Goal: Task Accomplishment & Management: Complete application form

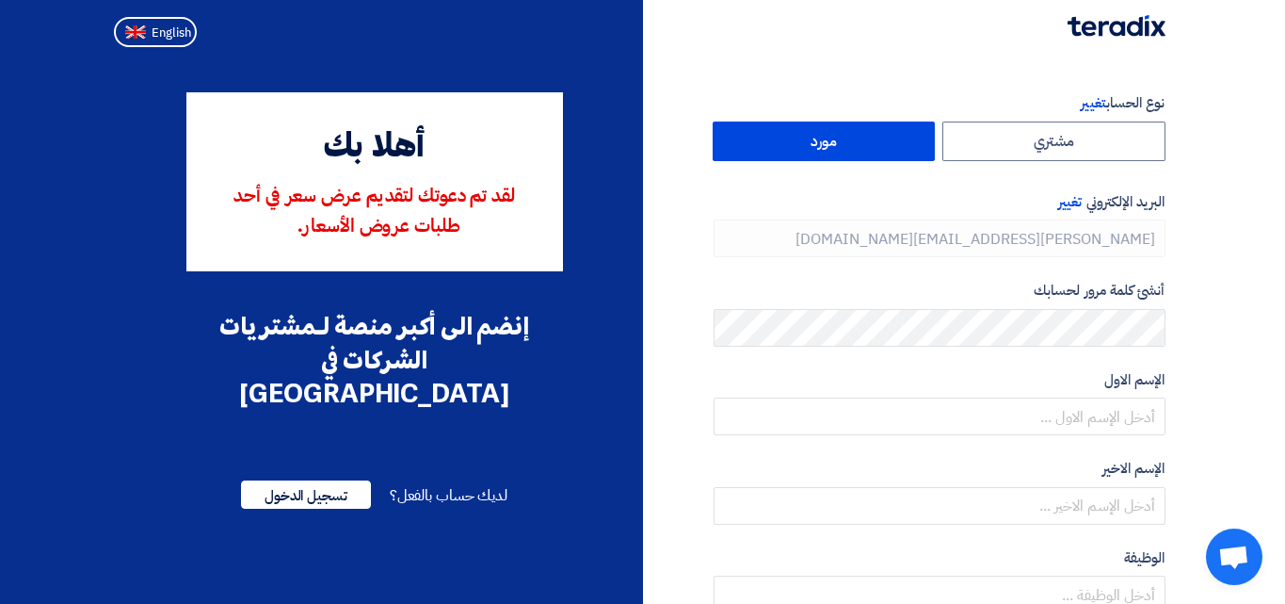
type input "[PHONE_NUMBER]"
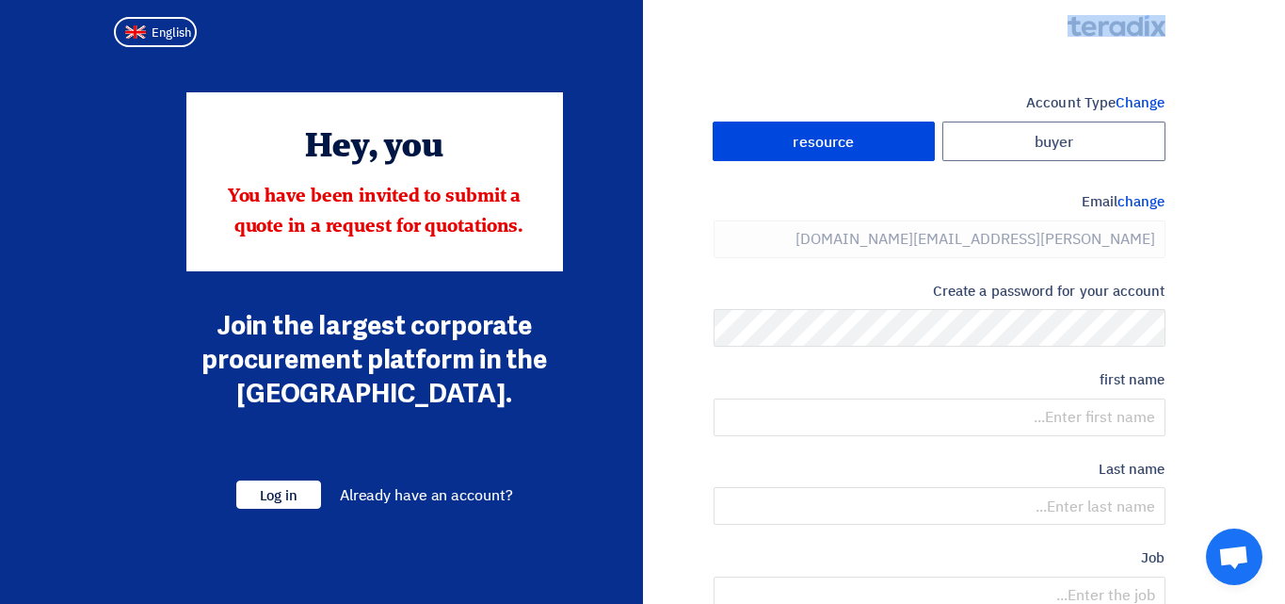
drag, startPoint x: 1173, startPoint y: 24, endPoint x: 1058, endPoint y: 24, distance: 114.9
click at [1058, 24] on div at bounding box center [1105, 27] width 149 height 19
copy link
click at [1143, 198] on font "change" at bounding box center [1141, 201] width 47 height 21
click at [1138, 203] on font "change" at bounding box center [1141, 201] width 47 height 21
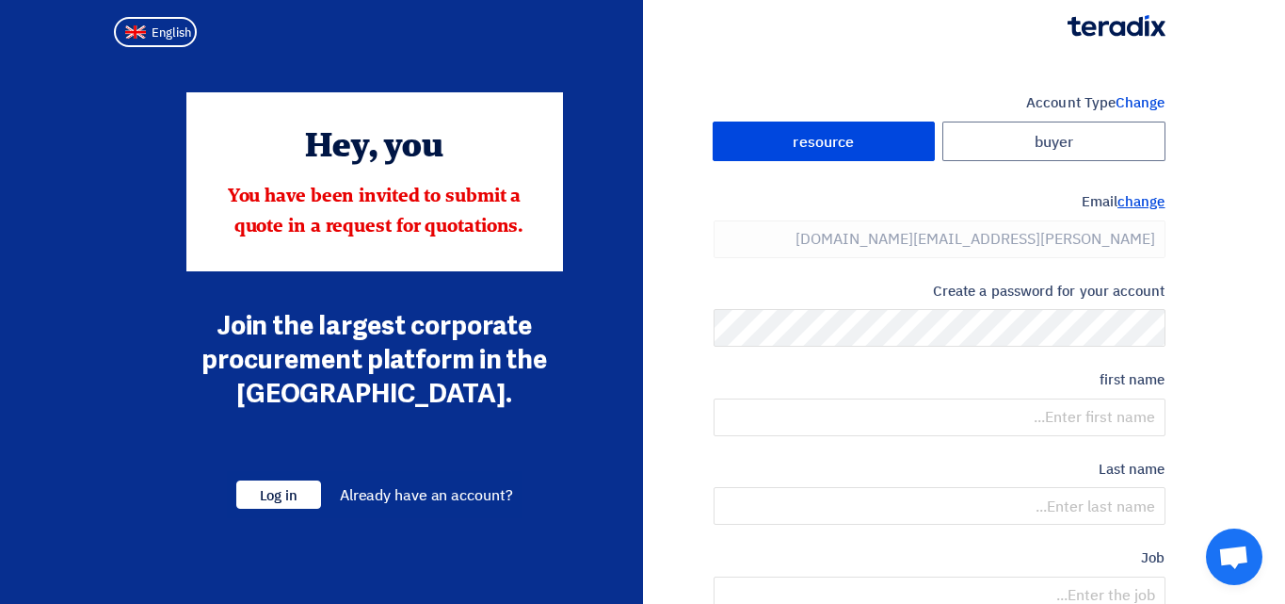
click at [1144, 204] on font "change" at bounding box center [1141, 201] width 47 height 21
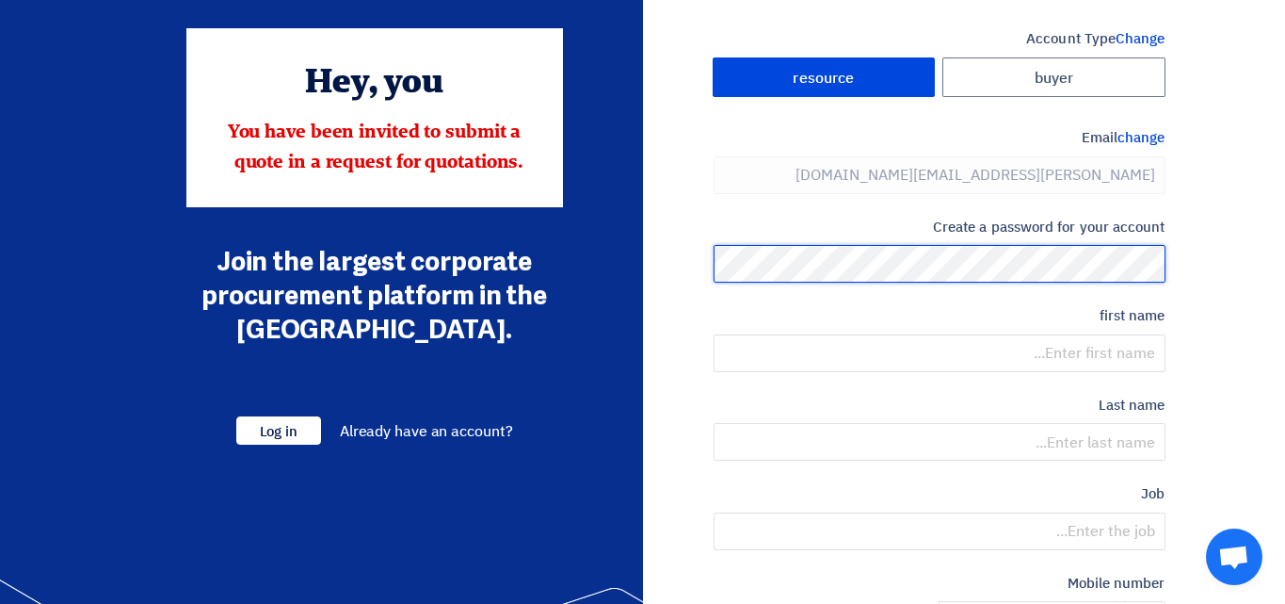
scroll to position [68, 0]
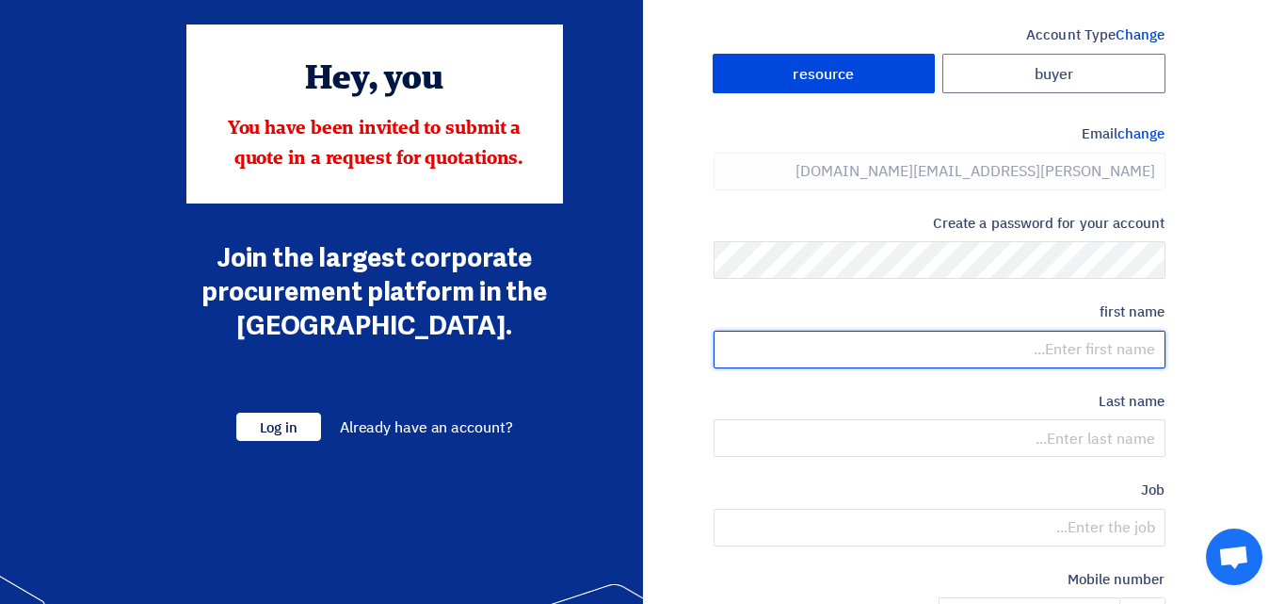
click at [1085, 347] on input "text" at bounding box center [940, 349] width 452 height 38
type input "[PERSON_NAME]"
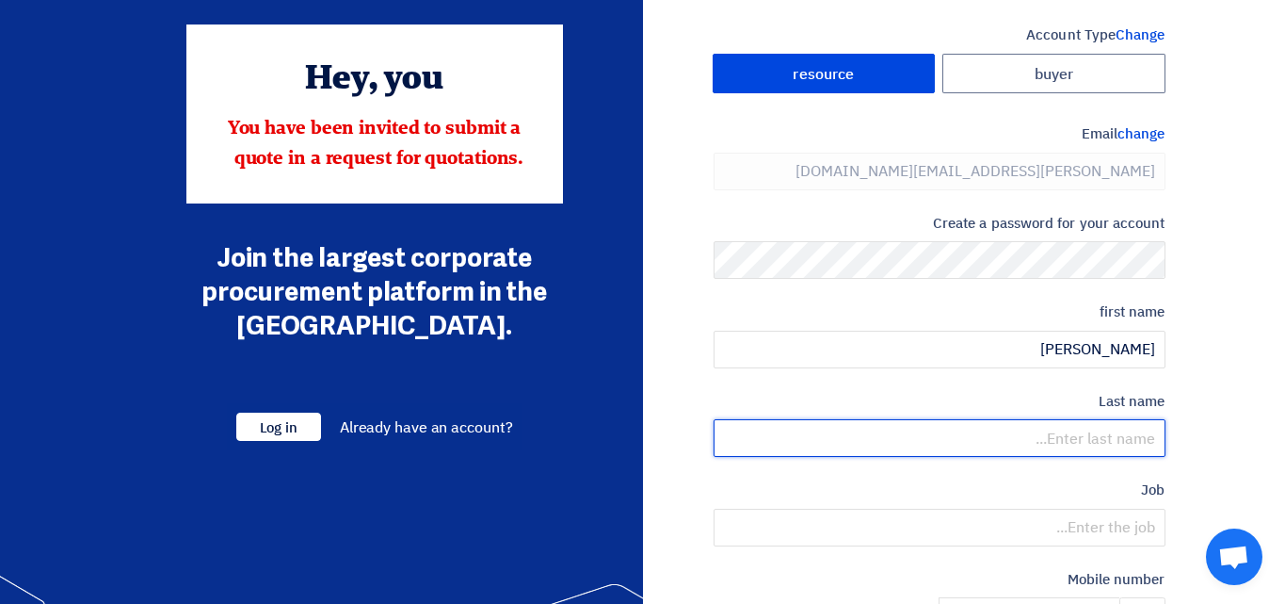
type input "[PERSON_NAME]"
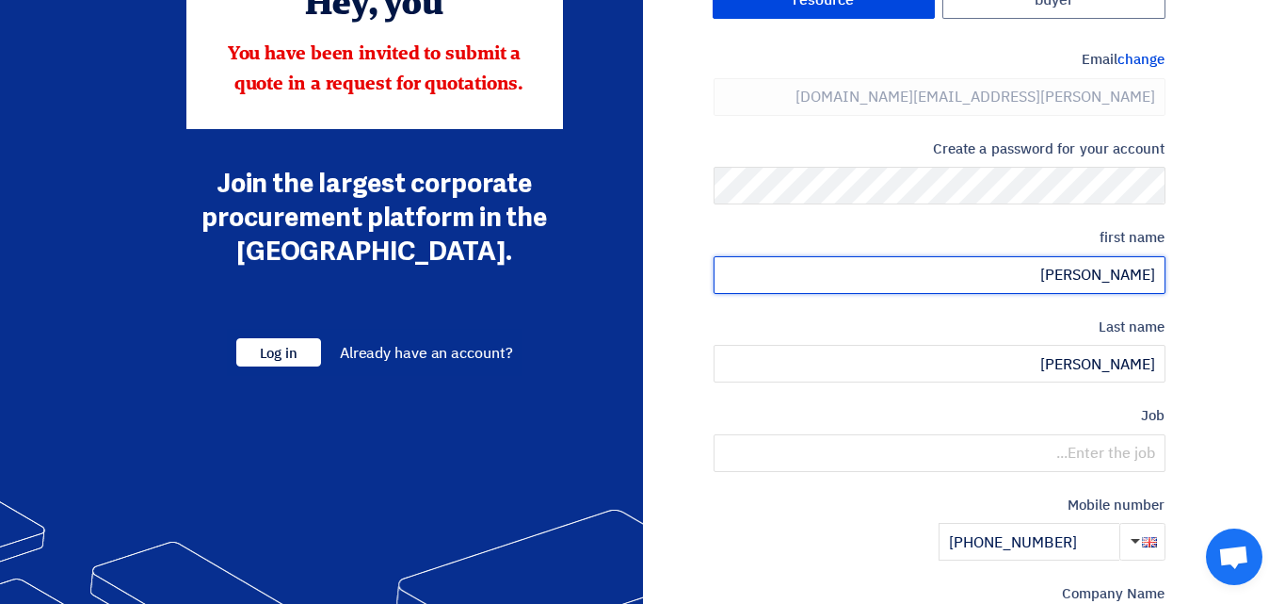
scroll to position [153, 0]
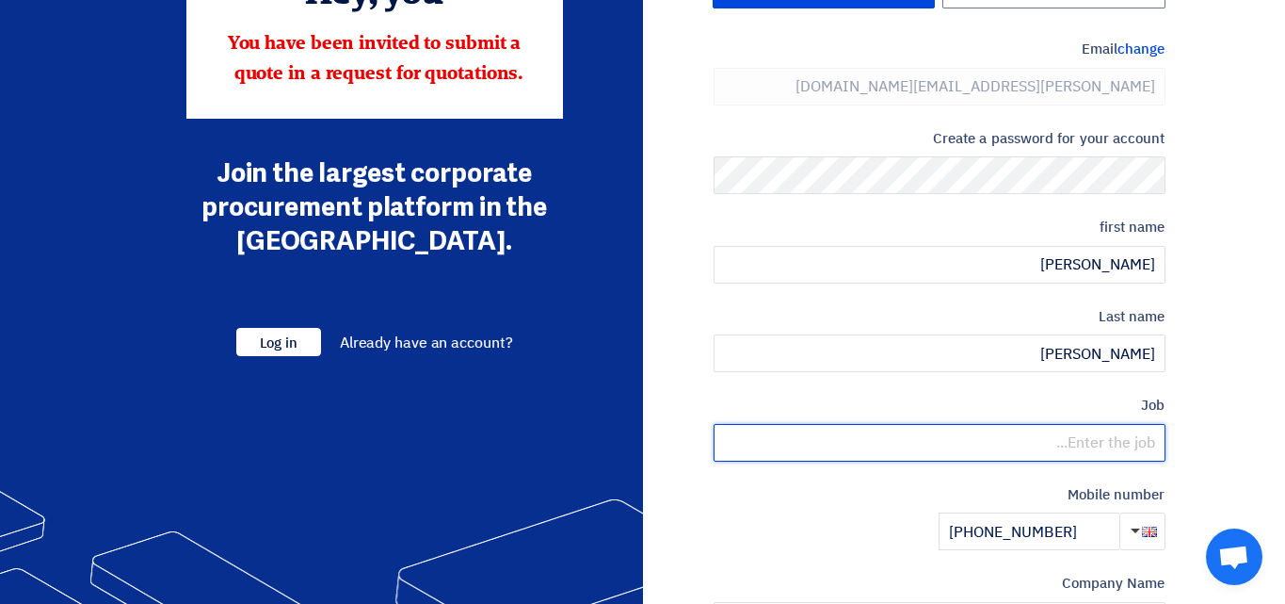
click at [990, 447] on input "text" at bounding box center [940, 443] width 452 height 38
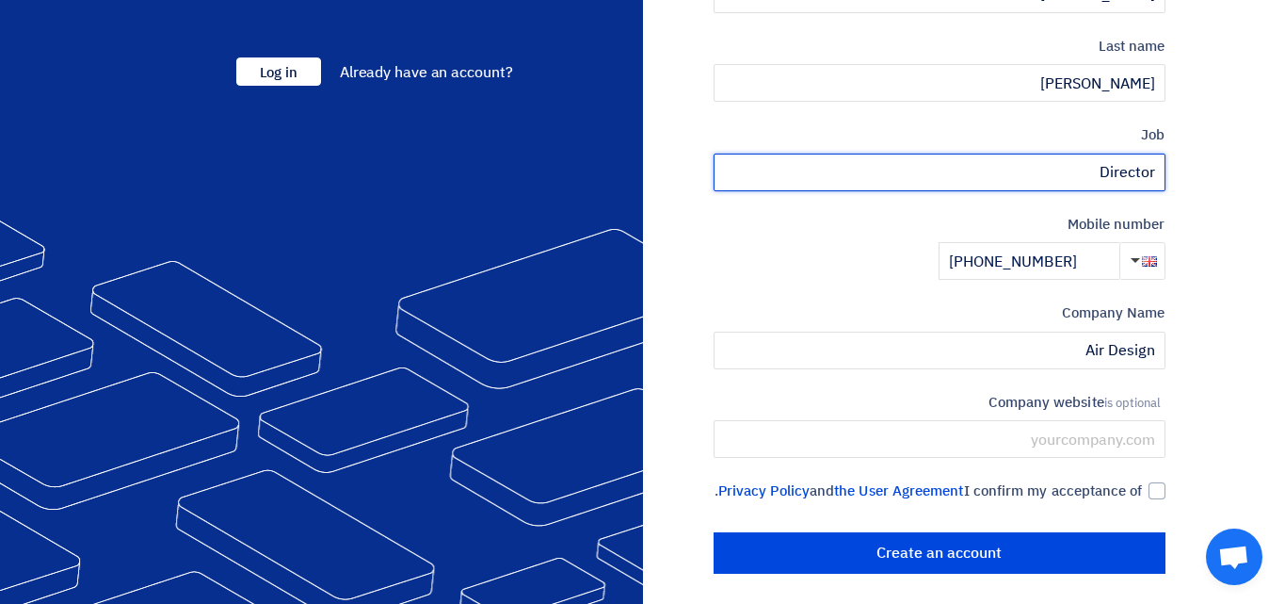
scroll to position [436, 0]
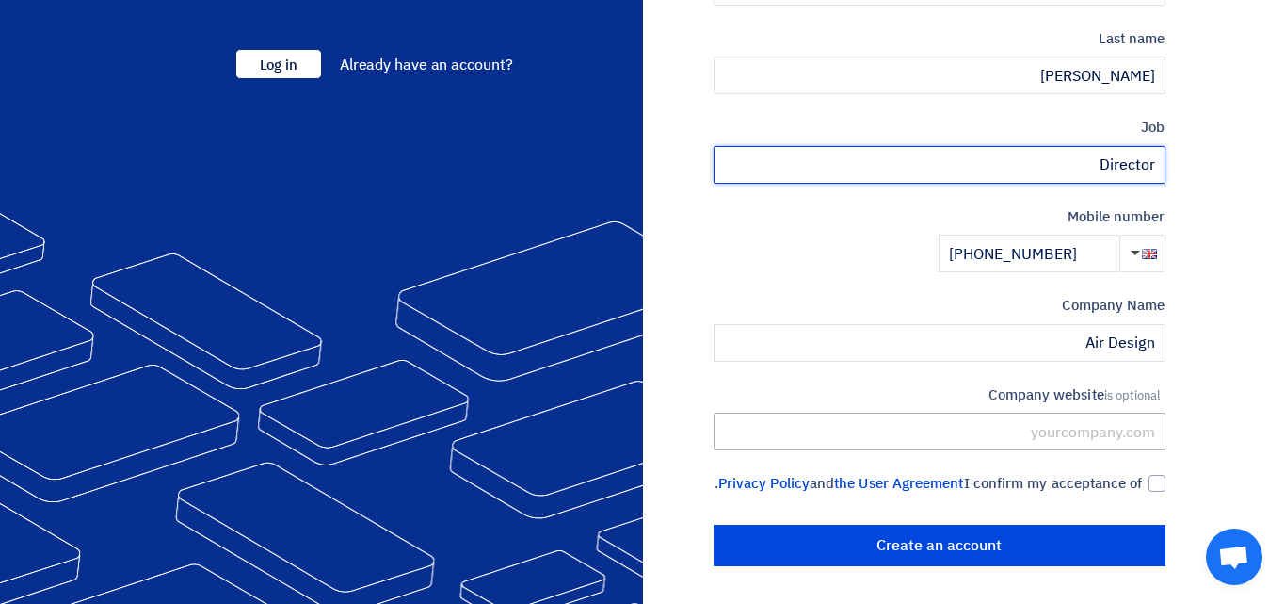
type input "Director"
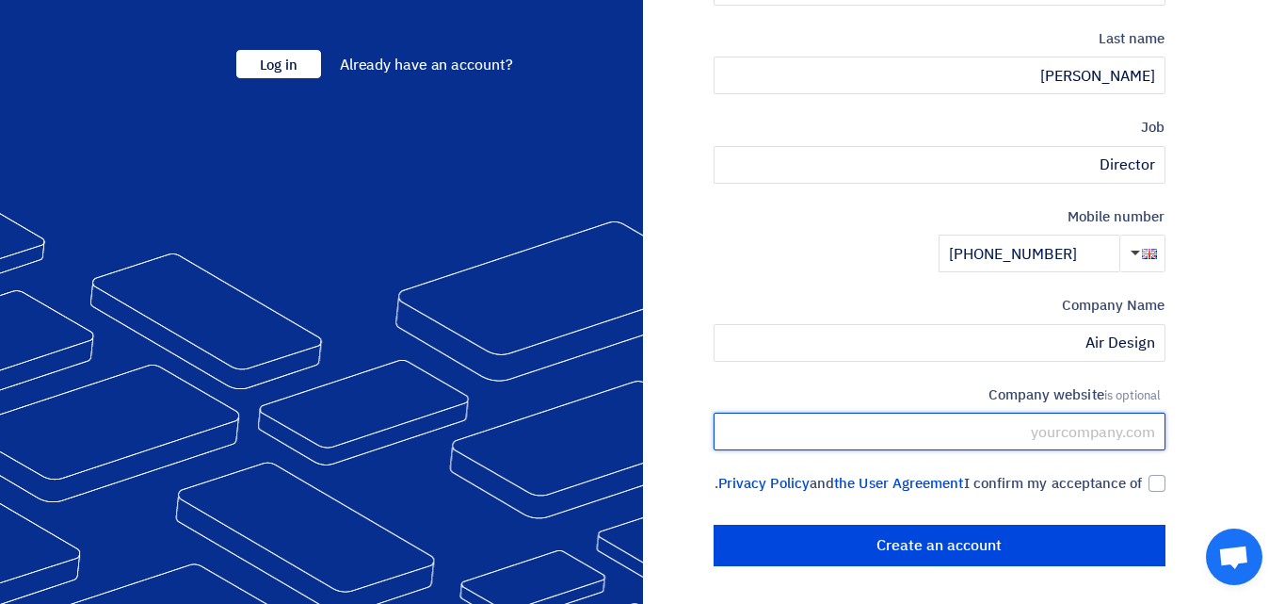
click at [1048, 431] on input "text" at bounding box center [940, 431] width 452 height 38
type input "[DOMAIN_NAME]"
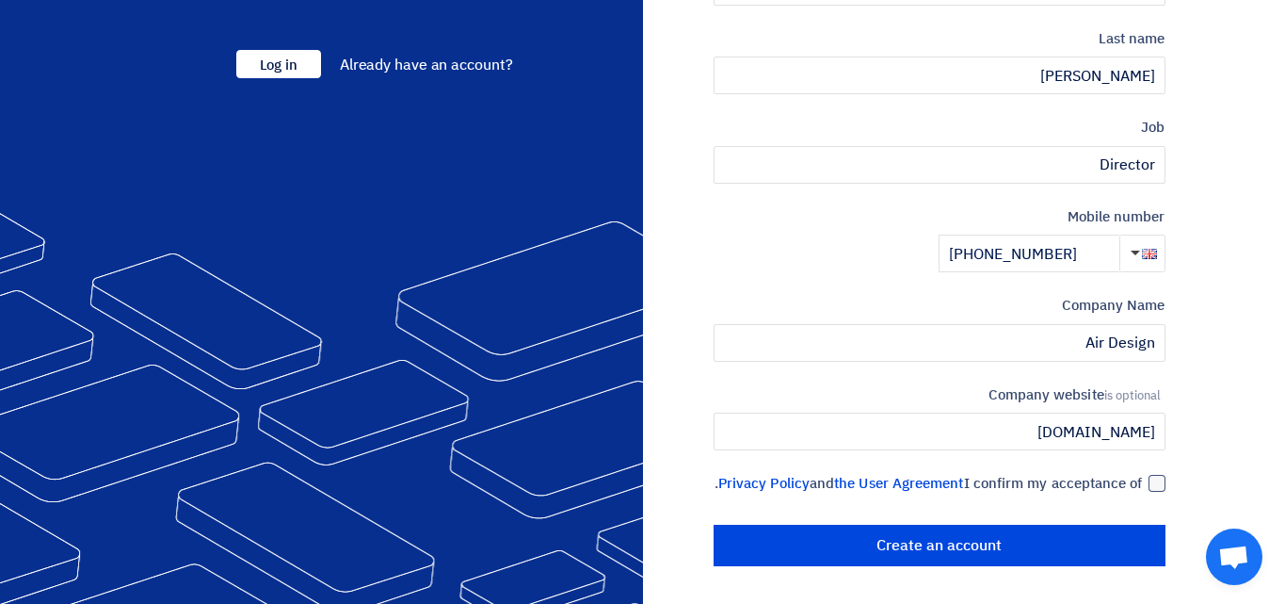
click at [1161, 475] on div at bounding box center [1157, 483] width 17 height 17
click at [1143, 473] on input "I confirm my acceptance of the User Agreement and Privacy Policy ." at bounding box center [917, 492] width 452 height 38
checkbox input "true"
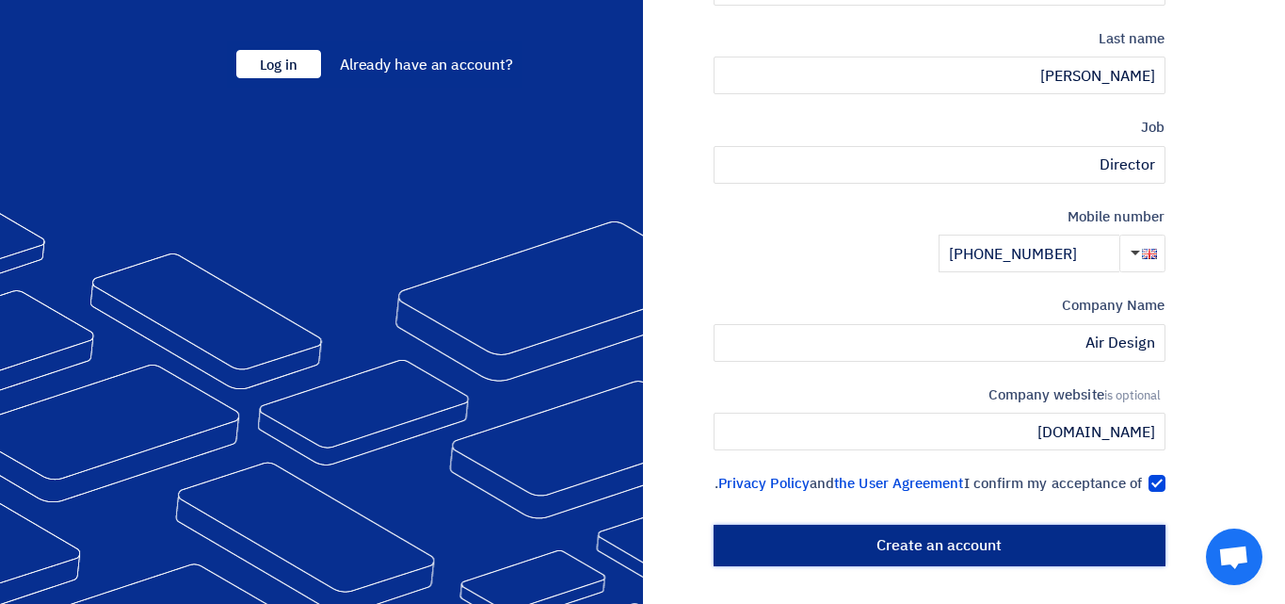
click at [1032, 548] on input "Create an account" at bounding box center [940, 544] width 452 height 41
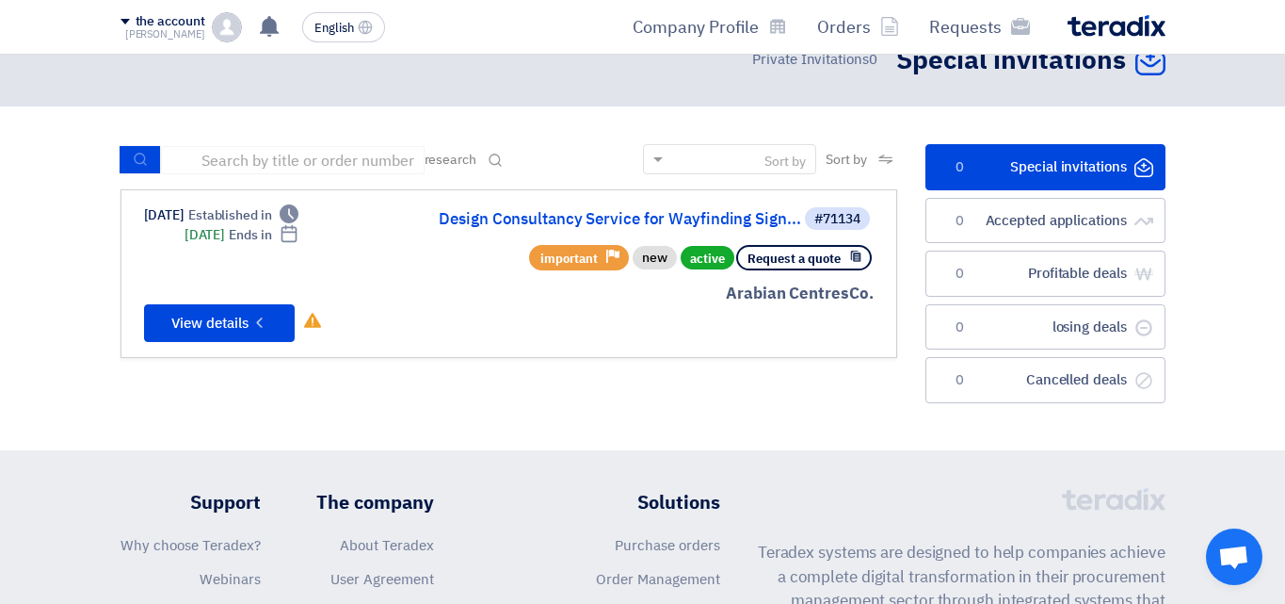
scroll to position [45, 0]
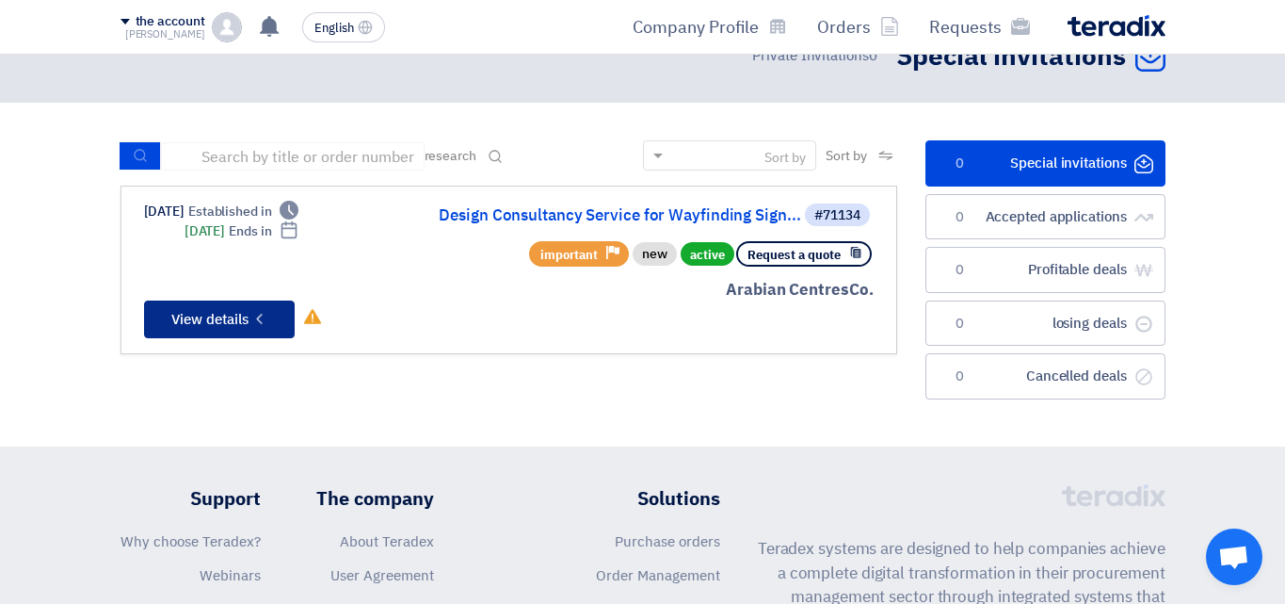
click at [222, 316] on font "View details" at bounding box center [209, 319] width 77 height 21
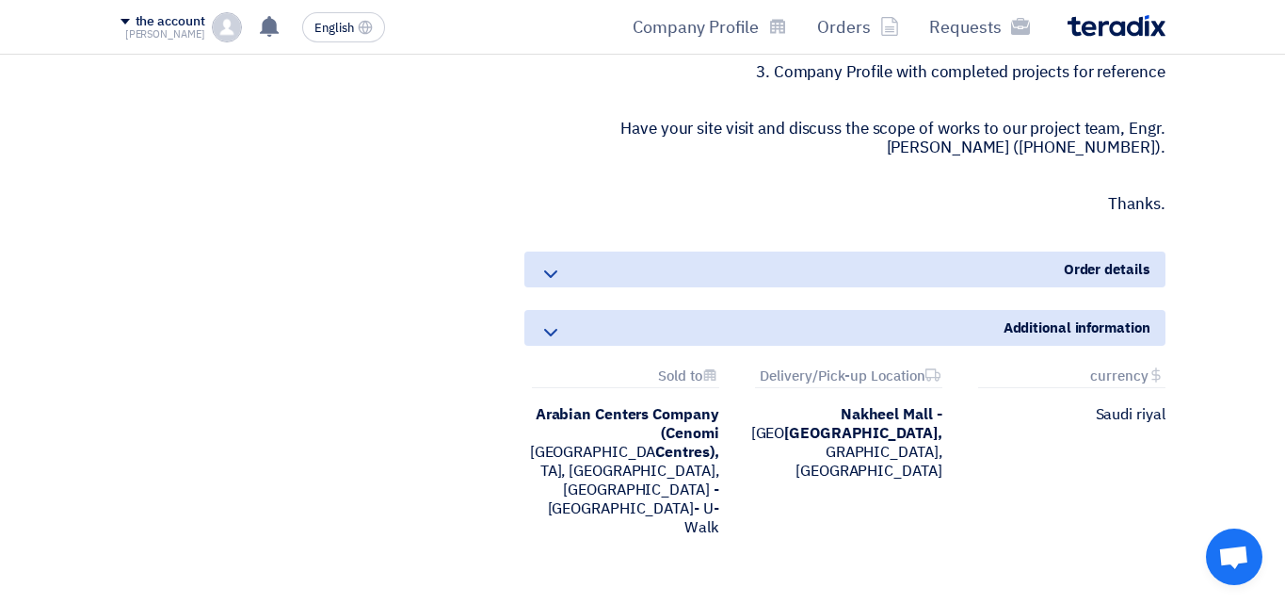
scroll to position [1436, 0]
click at [551, 261] on icon at bounding box center [550, 272] width 23 height 23
click at [552, 268] on use at bounding box center [550, 272] width 13 height 8
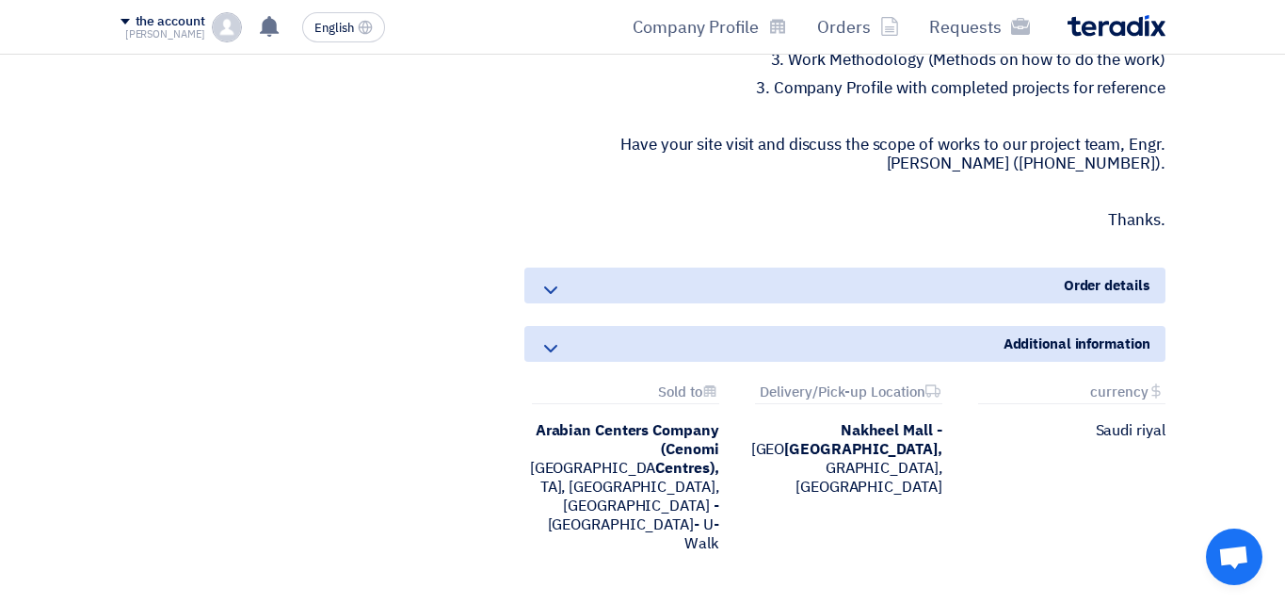
scroll to position [1300, 0]
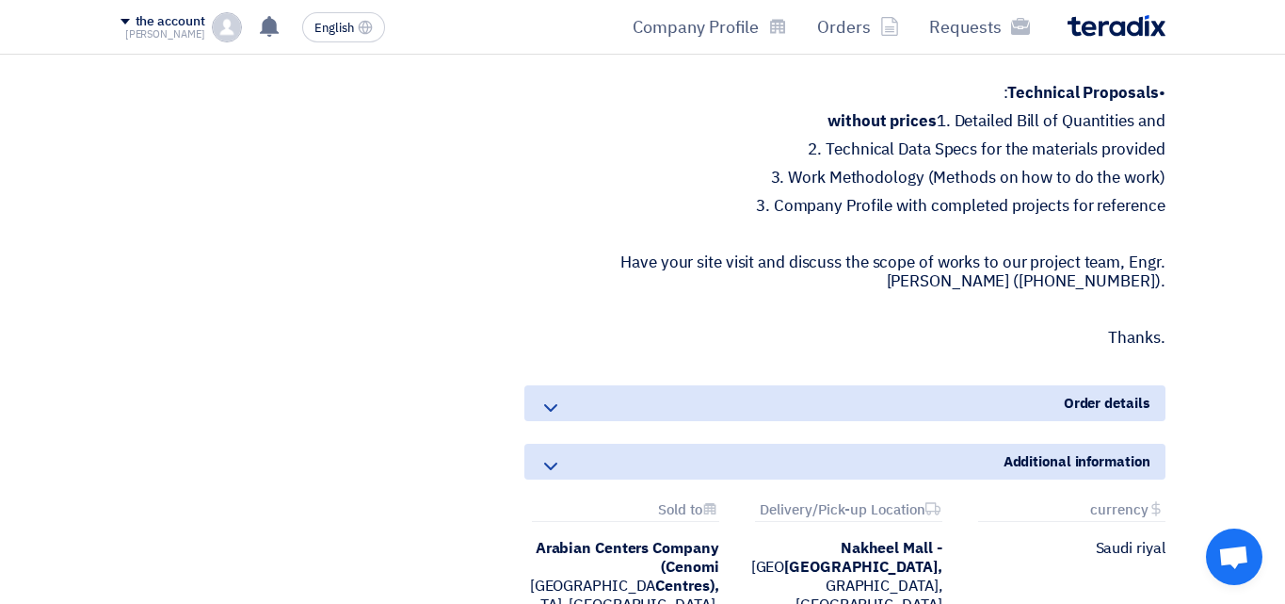
click at [551, 404] on use at bounding box center [550, 408] width 13 height 8
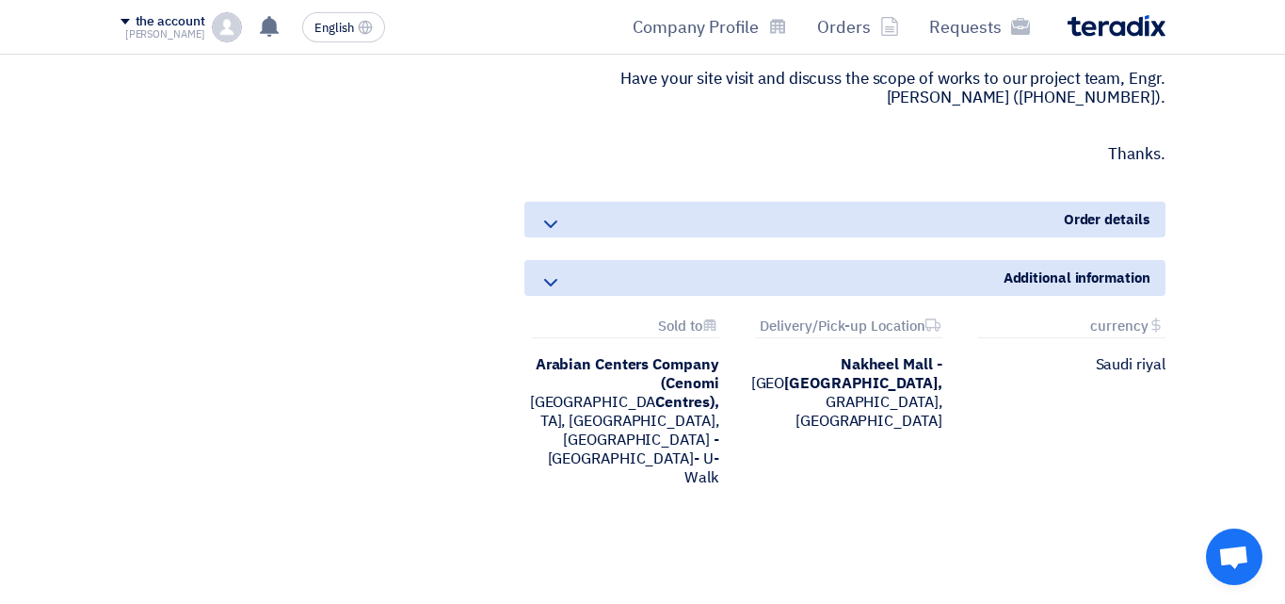
scroll to position [1489, 0]
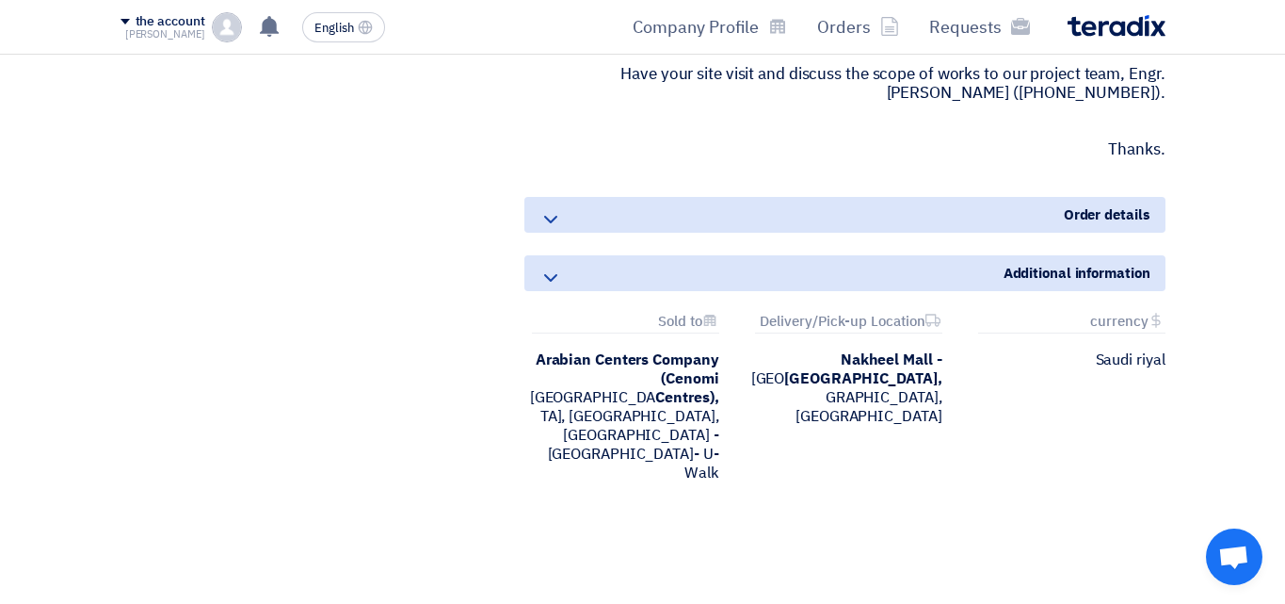
click at [549, 208] on icon at bounding box center [550, 219] width 23 height 23
click at [550, 273] on icon at bounding box center [550, 277] width 23 height 23
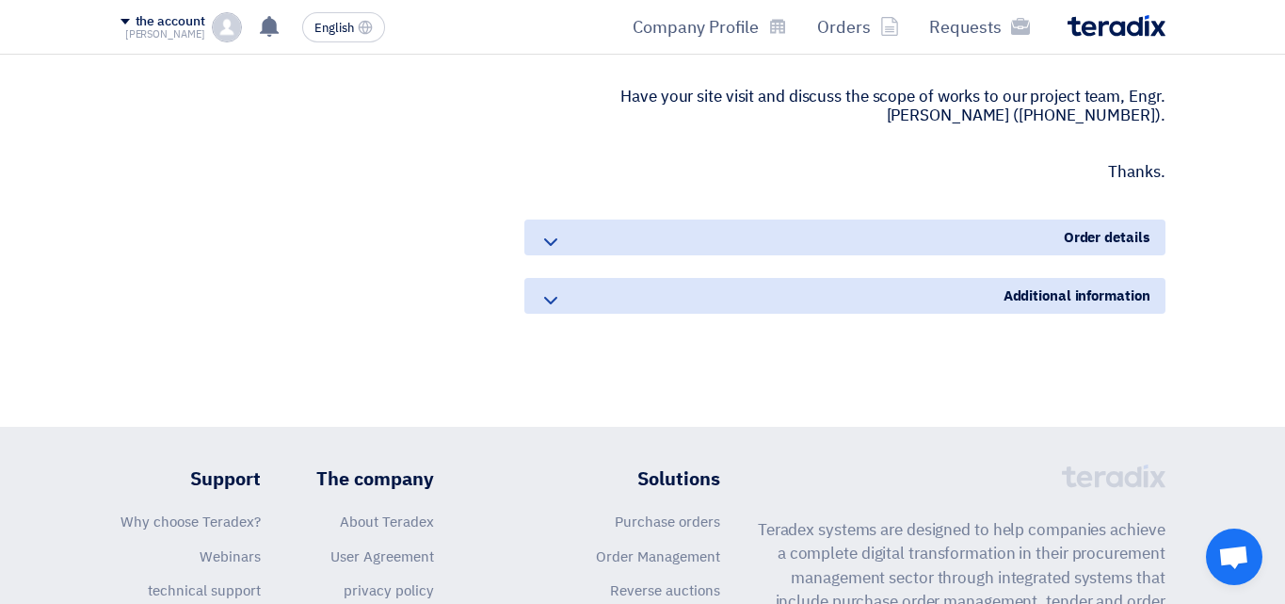
scroll to position [1439, 0]
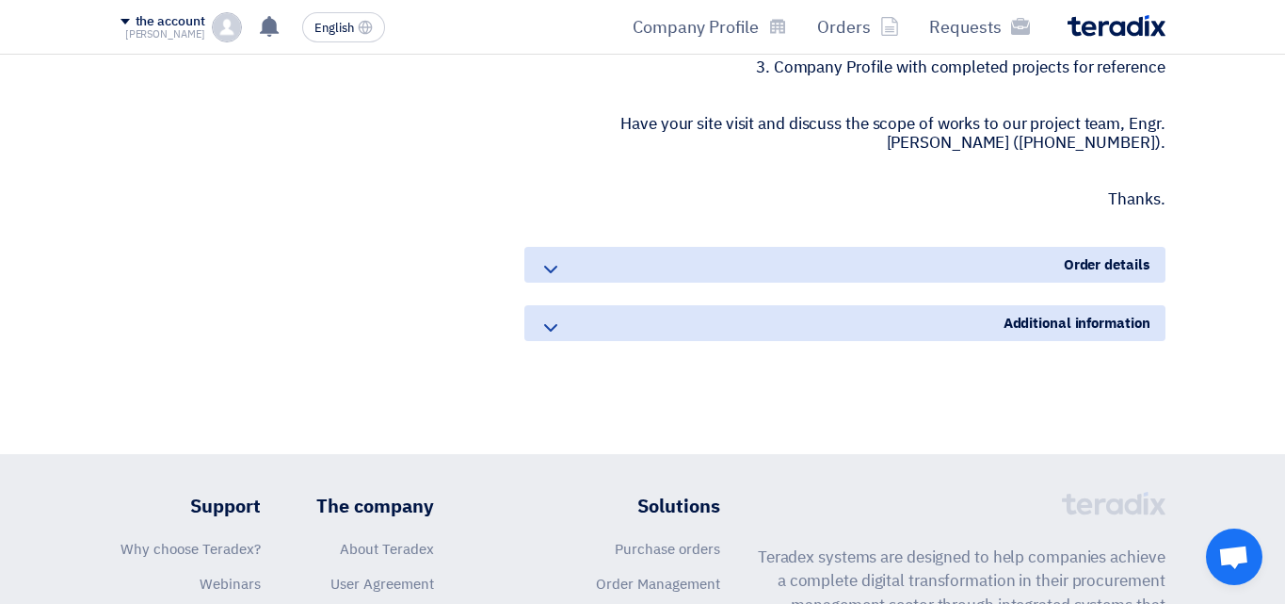
click at [559, 263] on icon at bounding box center [550, 269] width 23 height 23
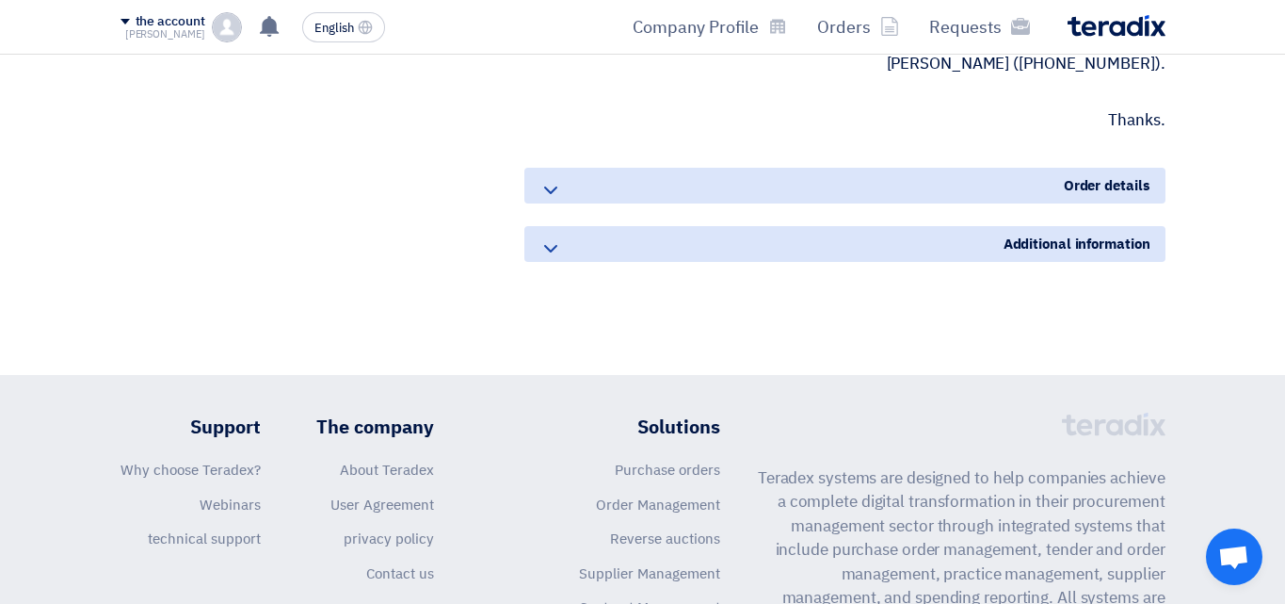
scroll to position [1519, 0]
click at [1127, 174] on font "Order details" at bounding box center [1107, 184] width 87 height 21
click at [545, 238] on icon at bounding box center [550, 247] width 23 height 23
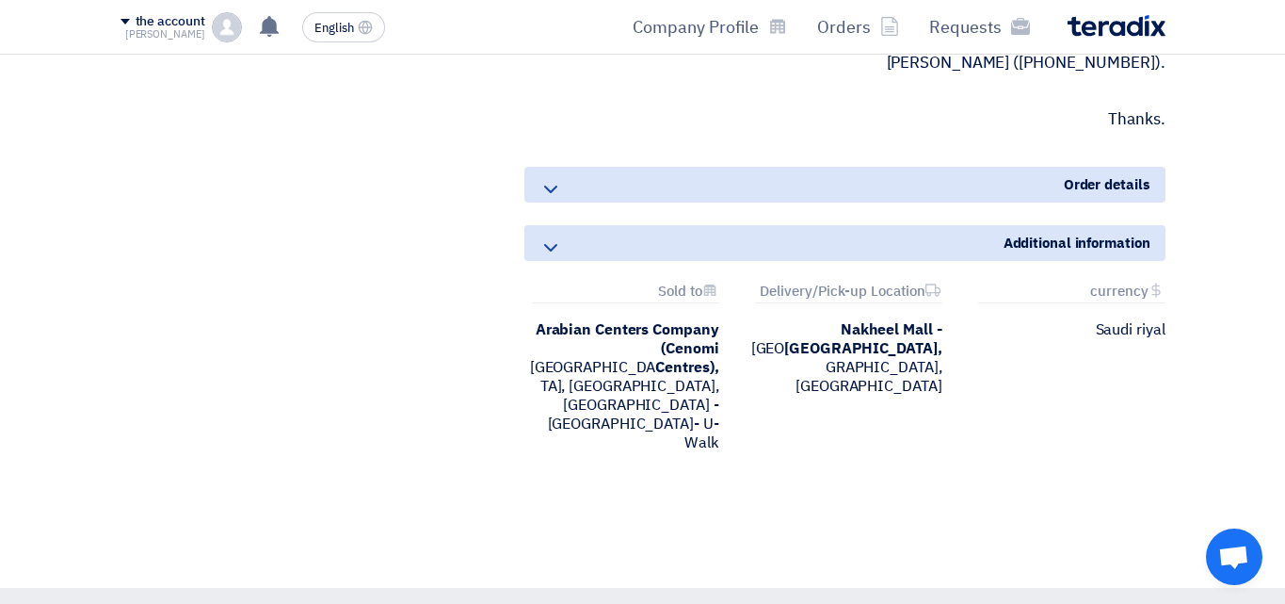
click at [612, 174] on div "Order details" at bounding box center [844, 185] width 641 height 36
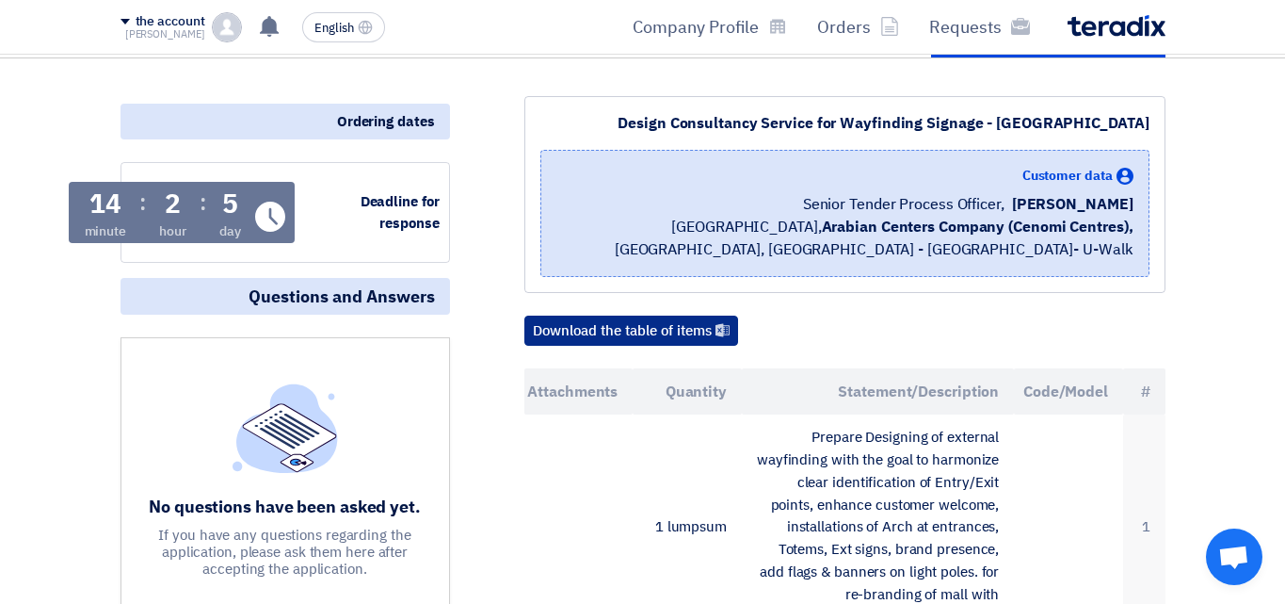
scroll to position [181, 0]
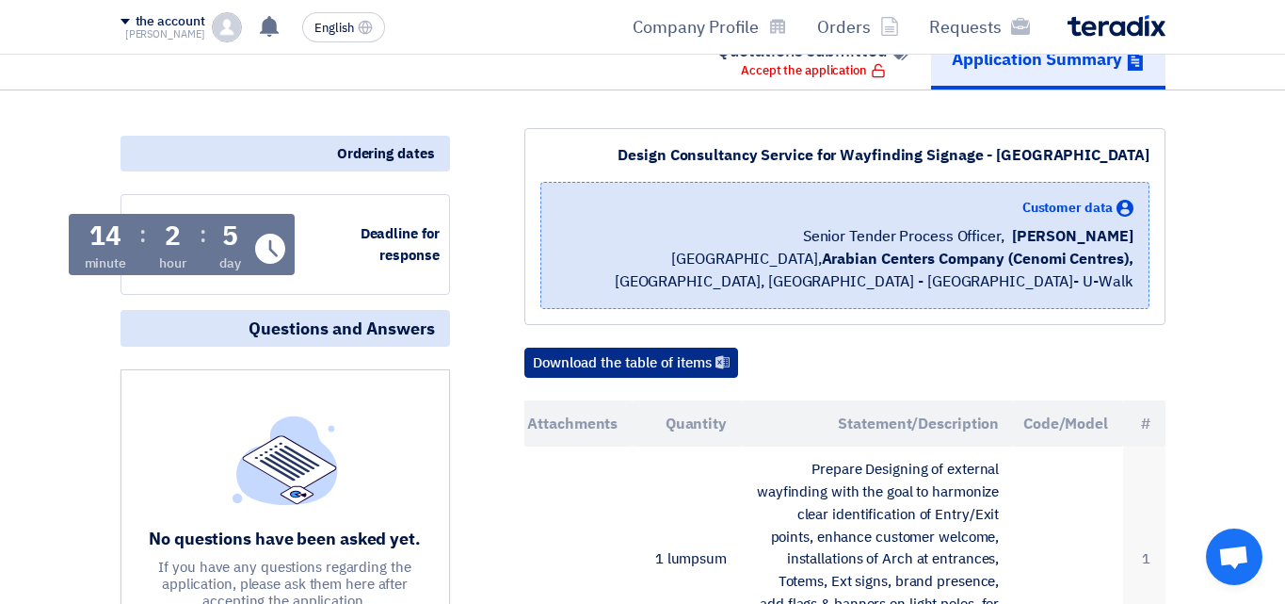
click at [679, 362] on font "Download the table of items" at bounding box center [622, 362] width 179 height 21
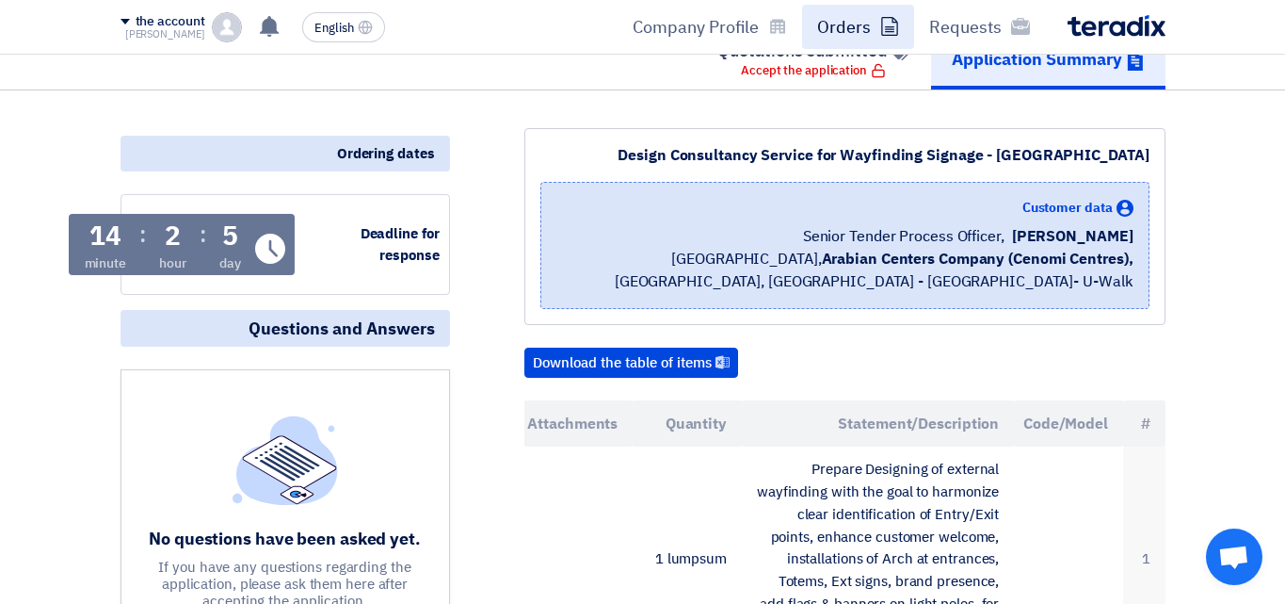
click at [877, 28] on link "Orders" at bounding box center [858, 27] width 112 height 44
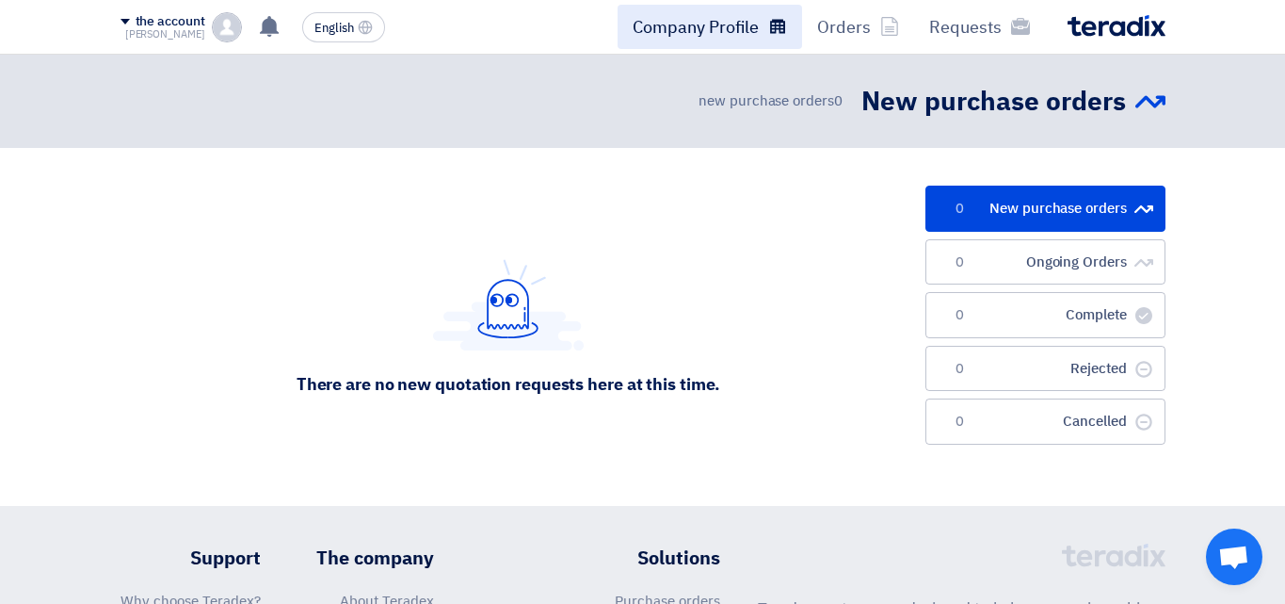
click at [679, 28] on font "Company Profile" at bounding box center [696, 26] width 126 height 25
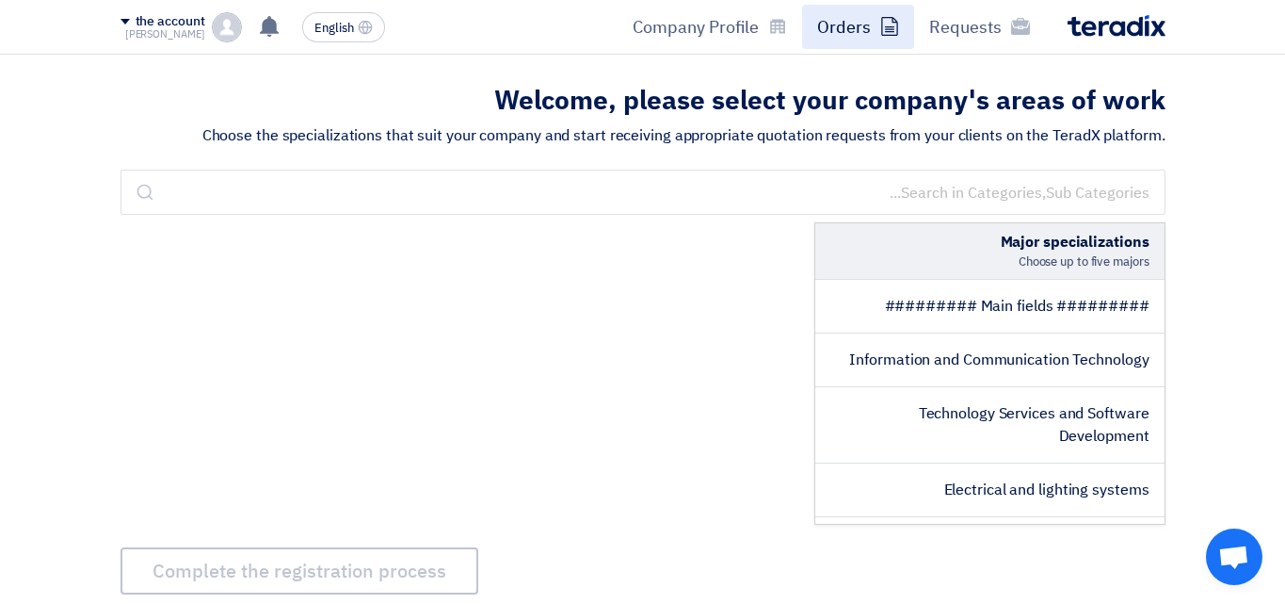
click at [825, 40] on link "Orders" at bounding box center [858, 27] width 112 height 44
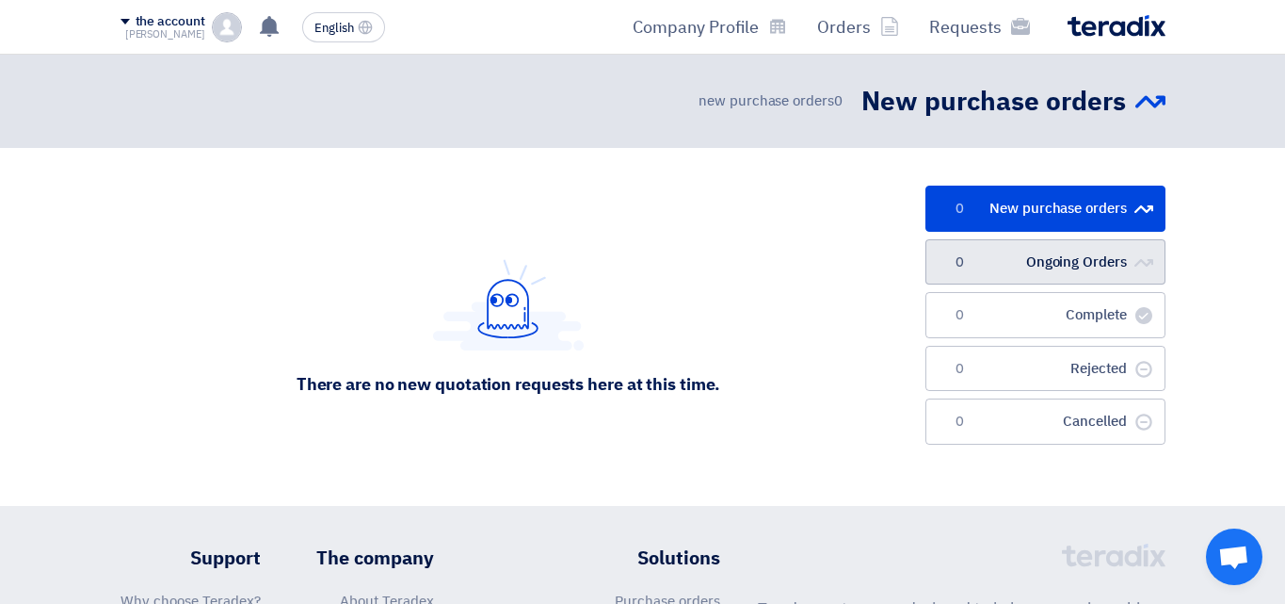
click at [1061, 264] on font "Ongoing Orders" at bounding box center [1076, 261] width 101 height 21
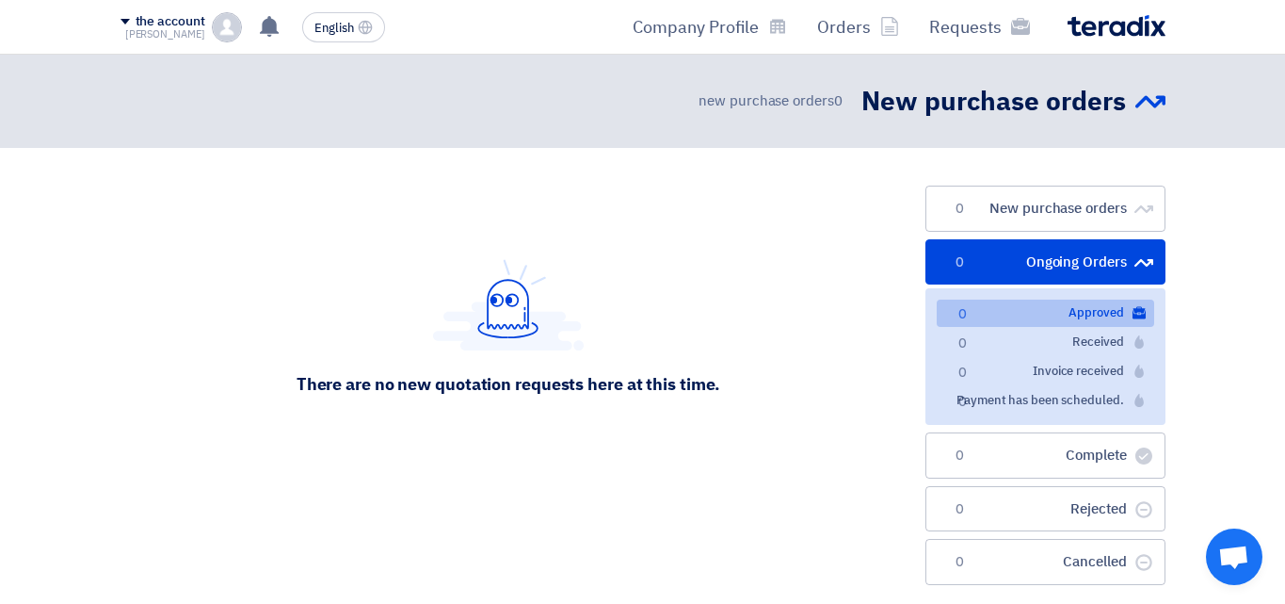
click at [192, 28] on font "[PERSON_NAME]" at bounding box center [165, 34] width 80 height 16
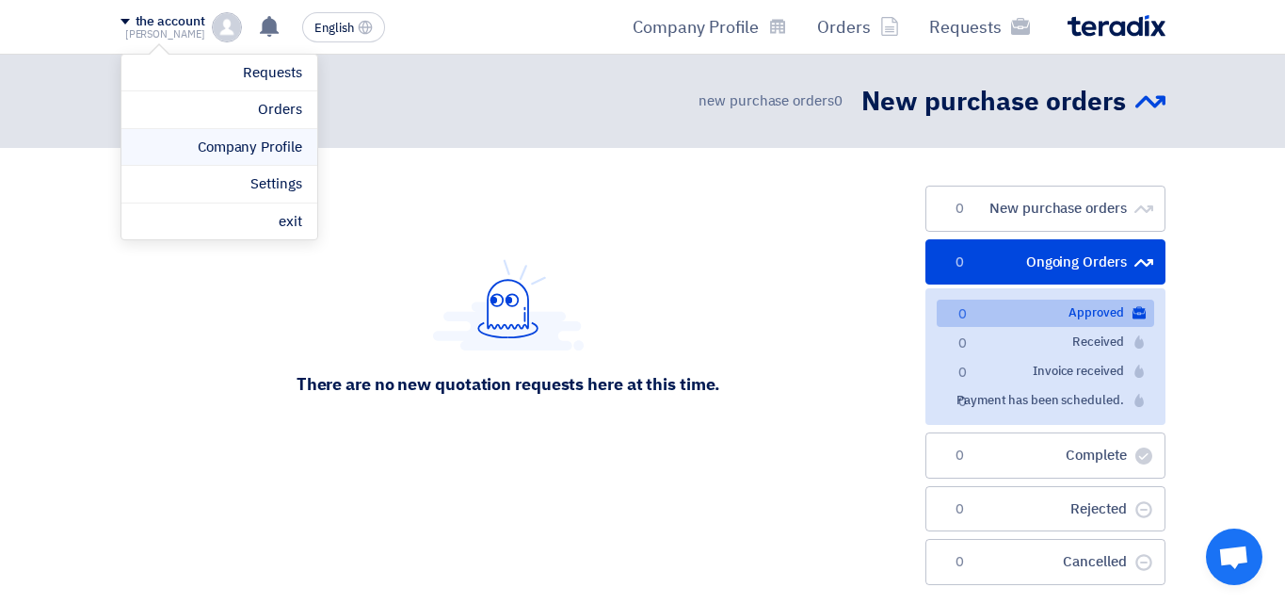
click at [272, 146] on font "Company Profile" at bounding box center [250, 147] width 105 height 21
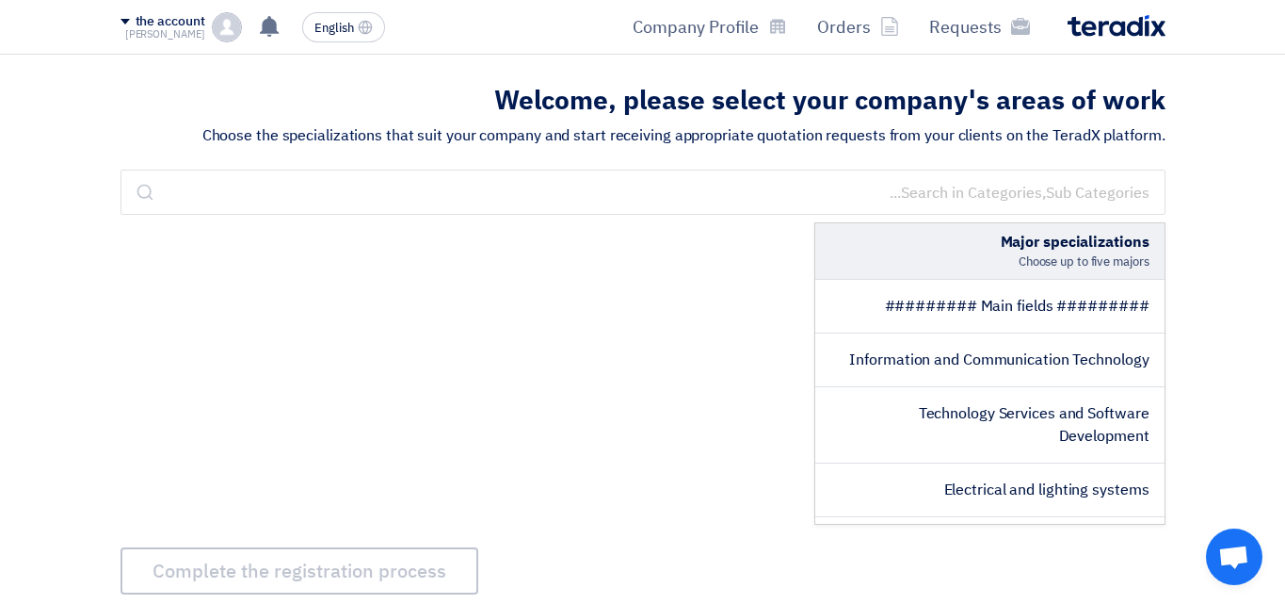
click at [219, 19] on img at bounding box center [227, 27] width 30 height 30
click at [254, 180] on font "Settings" at bounding box center [275, 183] width 51 height 21
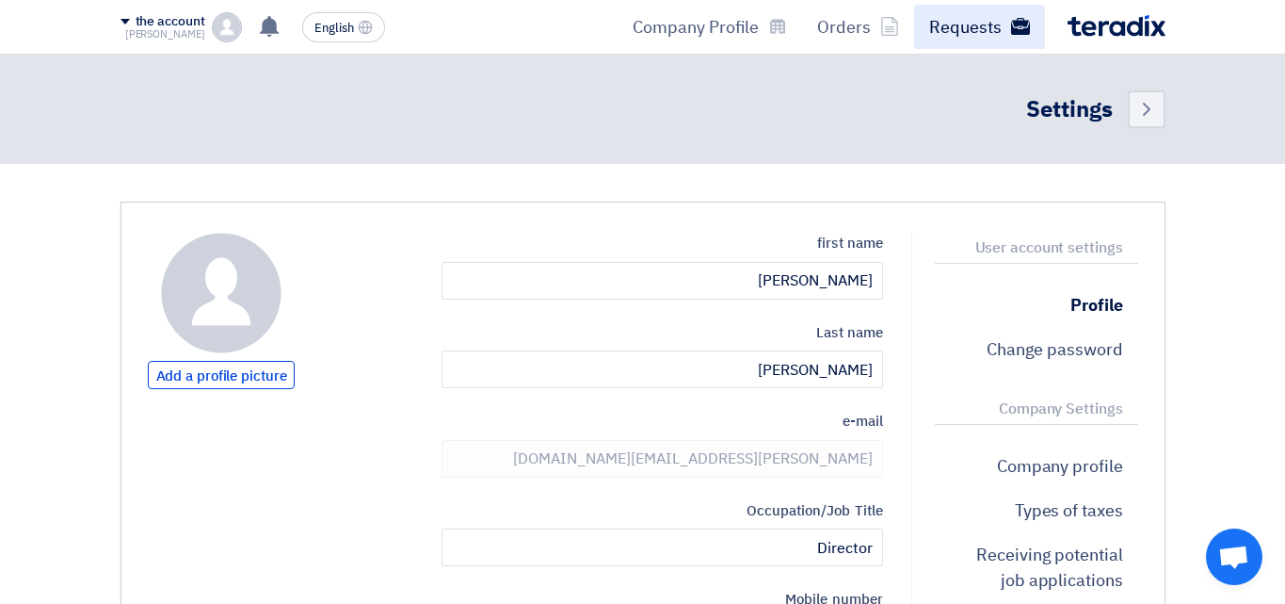
click at [974, 34] on font "Requests" at bounding box center [965, 26] width 72 height 25
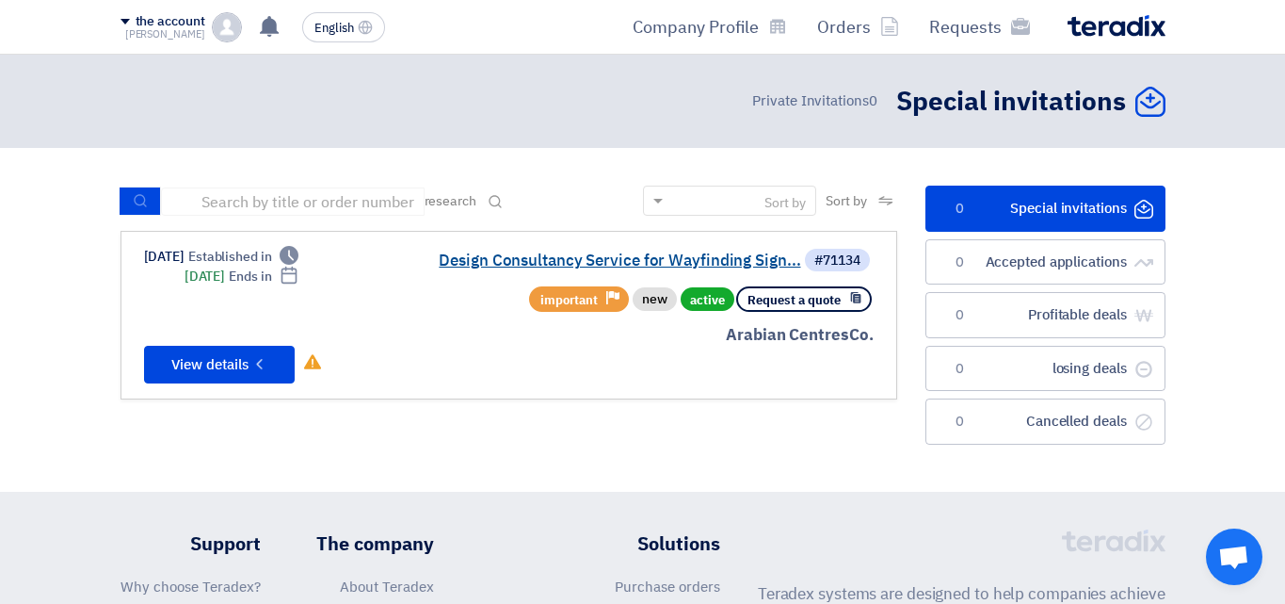
click at [623, 256] on font "Design Consultancy Service for Wayfinding Sign..." at bounding box center [620, 261] width 362 height 24
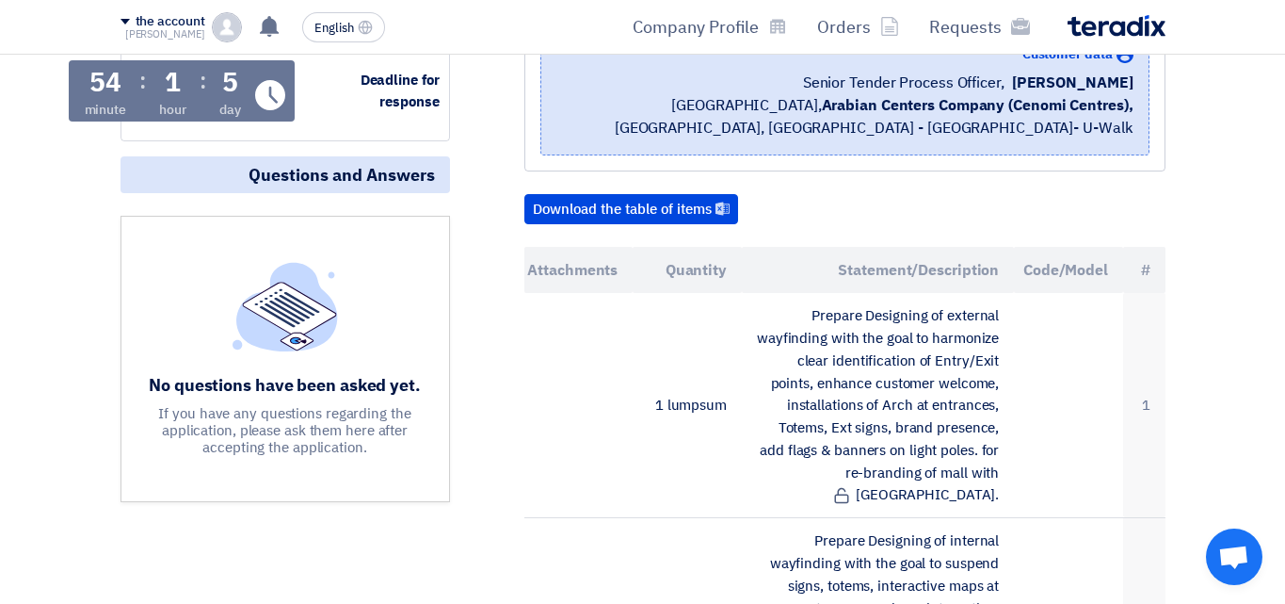
scroll to position [331, 0]
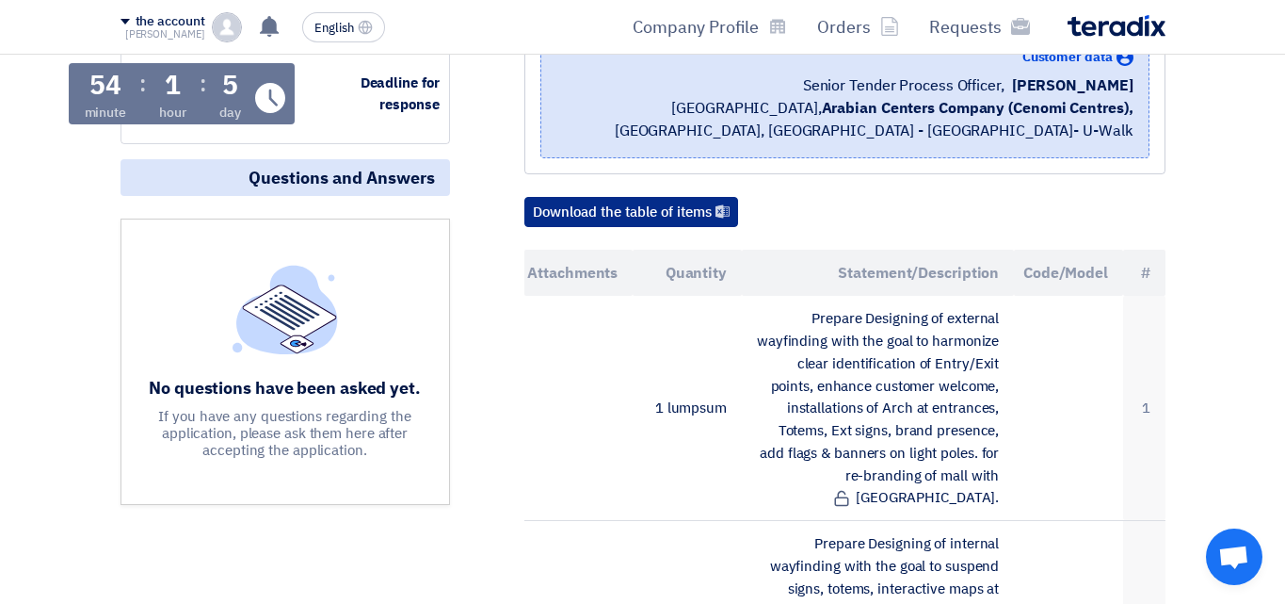
click at [677, 211] on font "Download the table of items" at bounding box center [622, 211] width 179 height 21
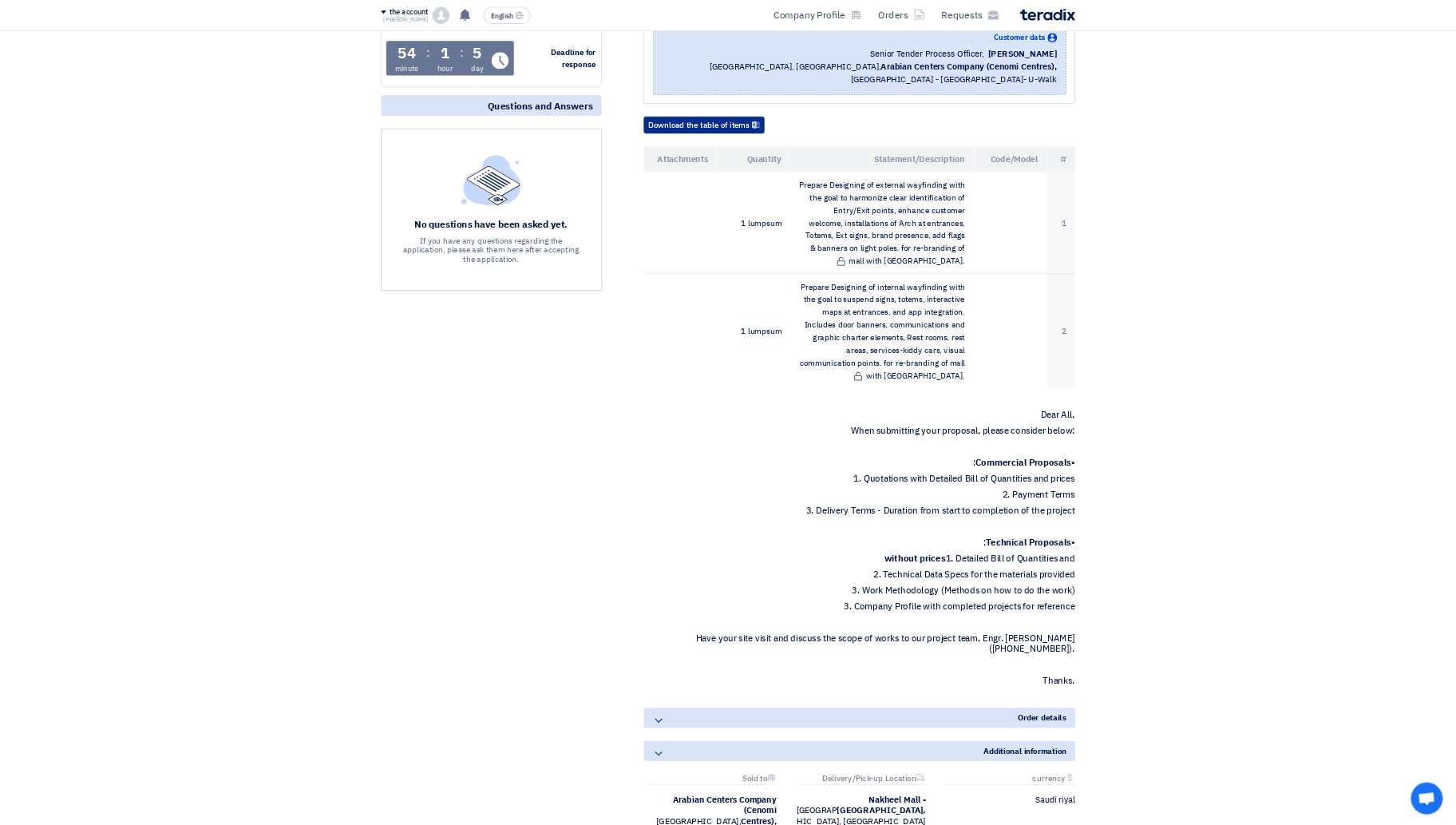
scroll to position [0, 0]
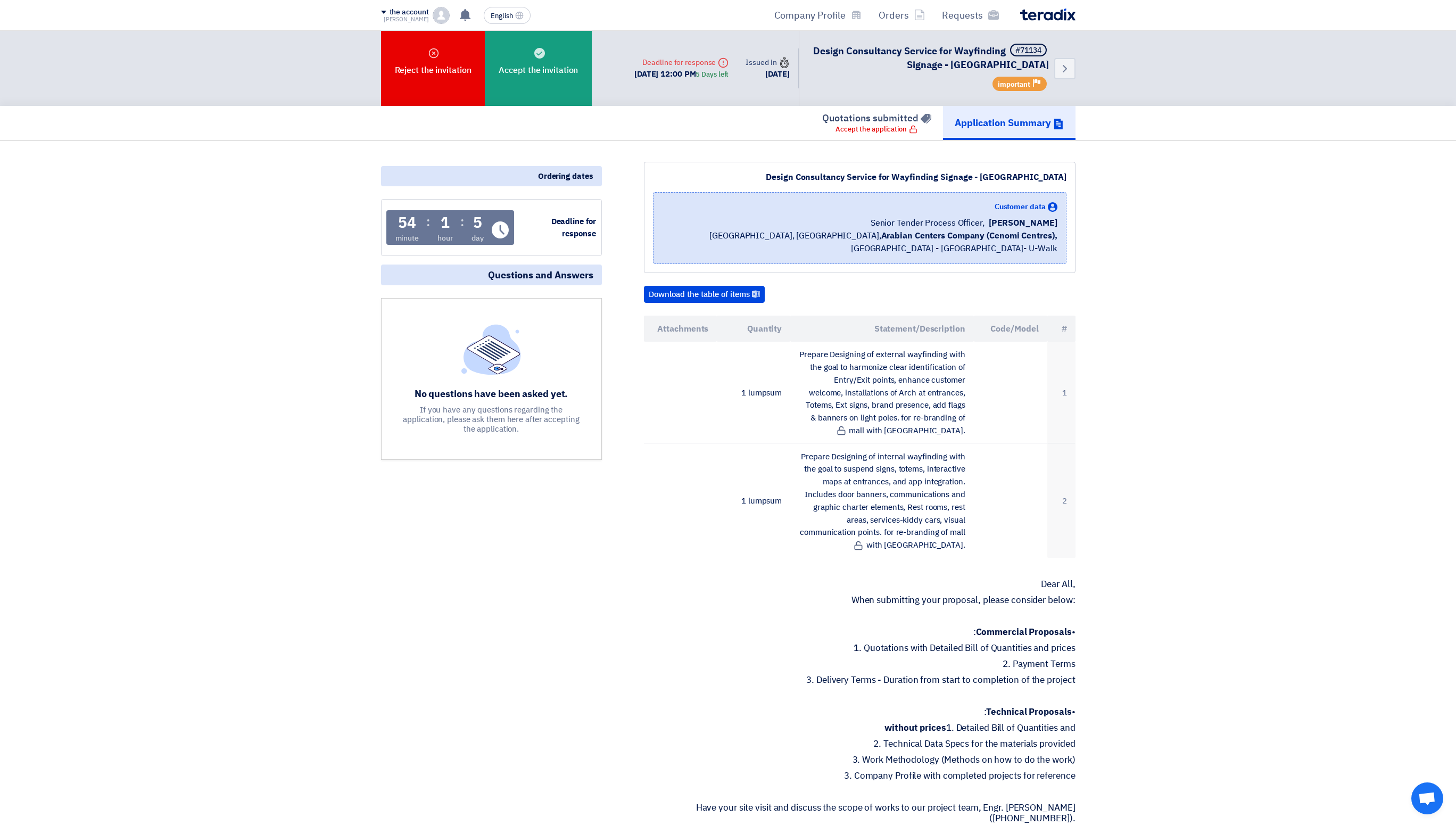
click at [414, 16] on font "[PERSON_NAME]" at bounding box center [406, 19] width 45 height 9
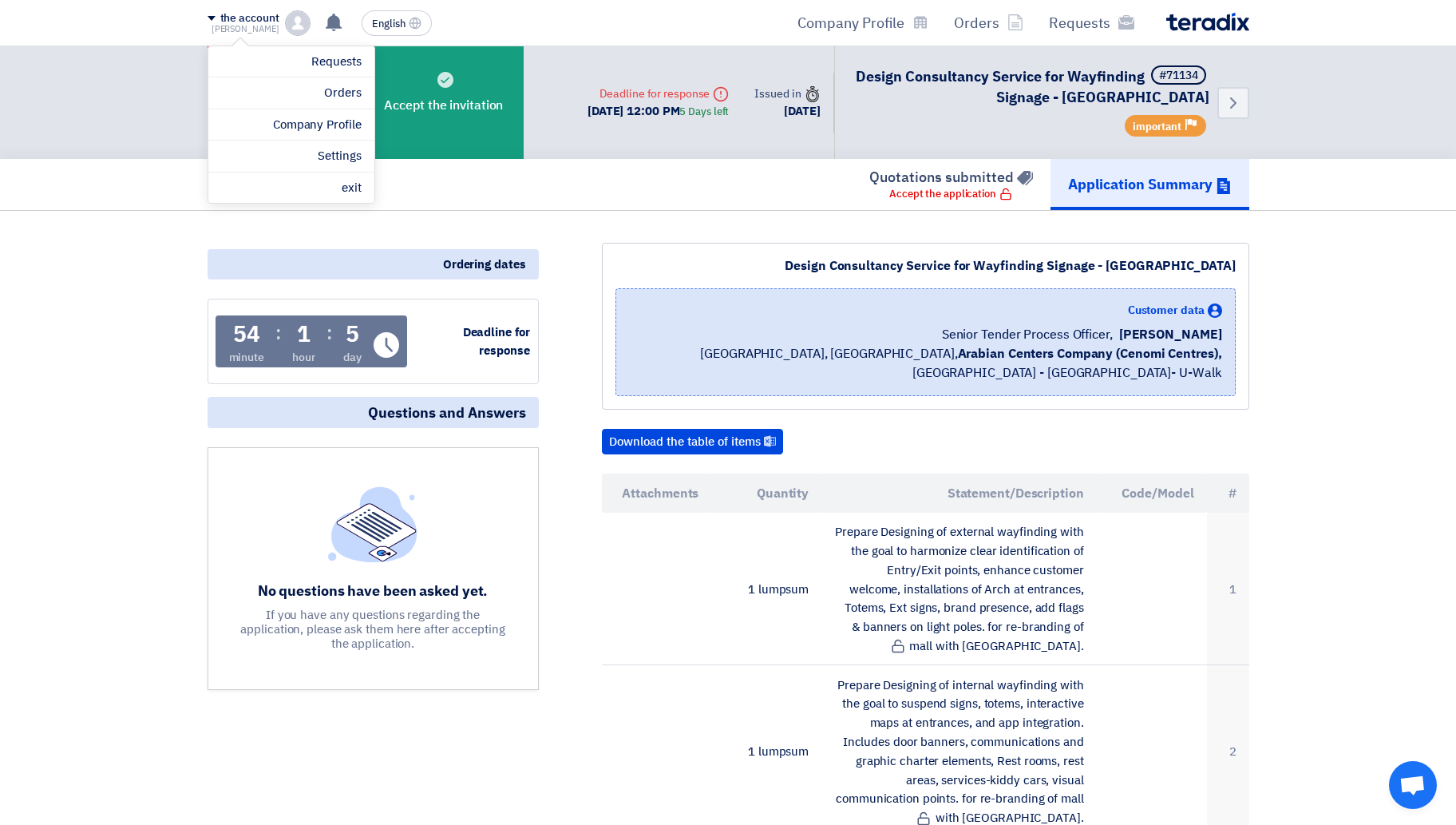
click at [1089, 185] on font "Application Summary" at bounding box center [1141, 183] width 144 height 21
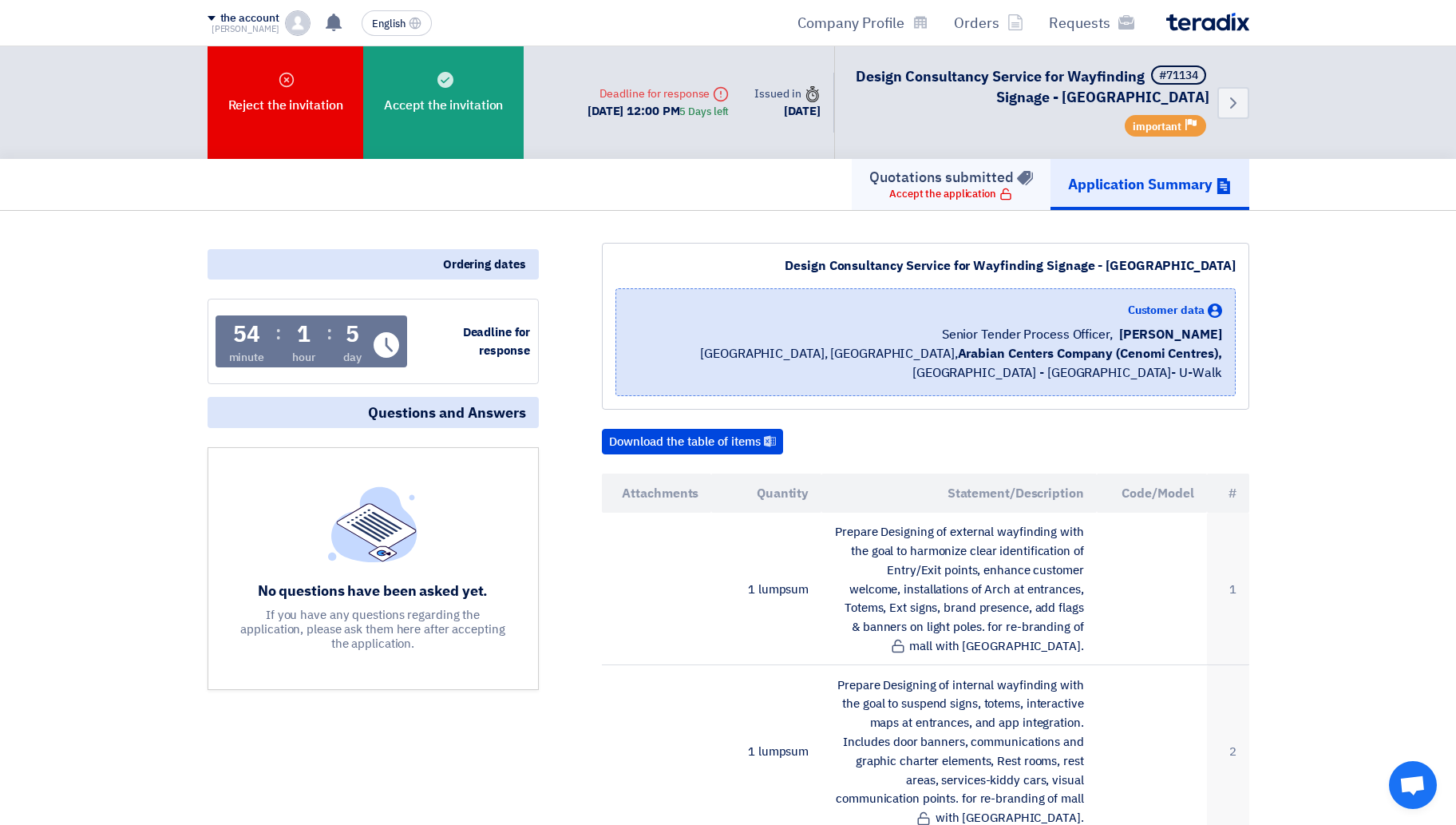
click at [958, 187] on font "Accept the application" at bounding box center [943, 193] width 107 height 15
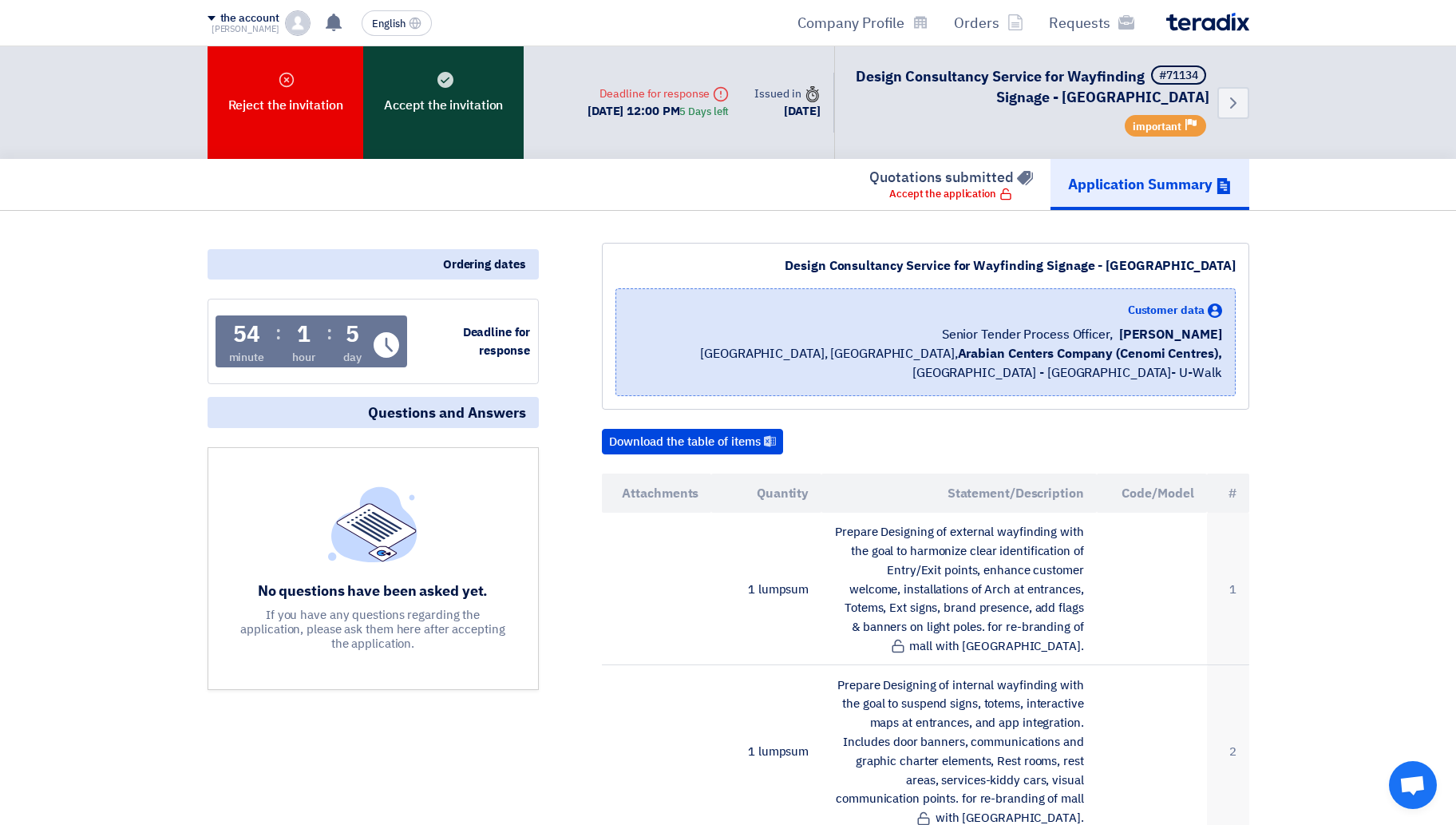
click at [455, 97] on font "Accept the invitation" at bounding box center [443, 105] width 119 height 20
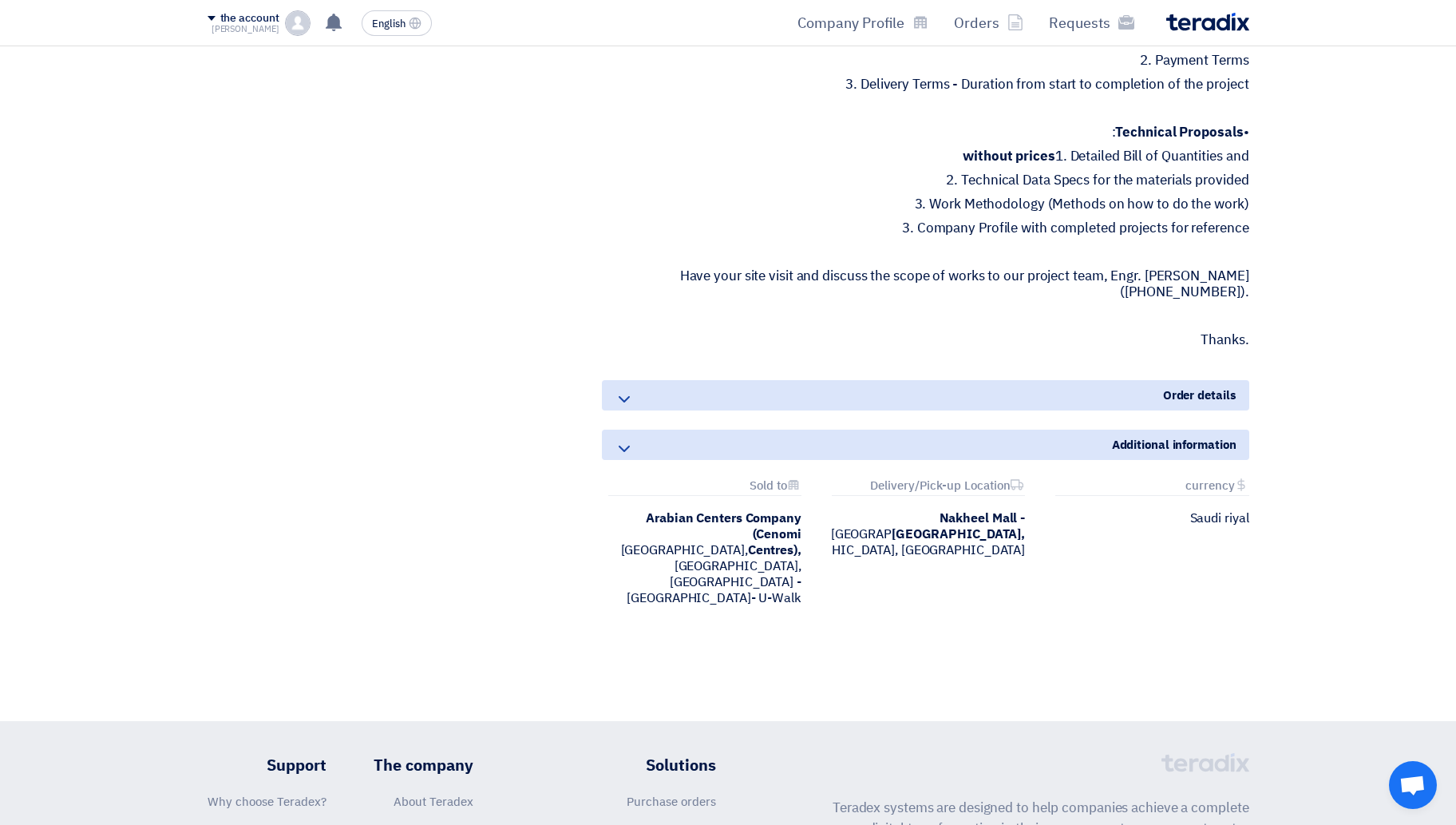
scroll to position [964, 0]
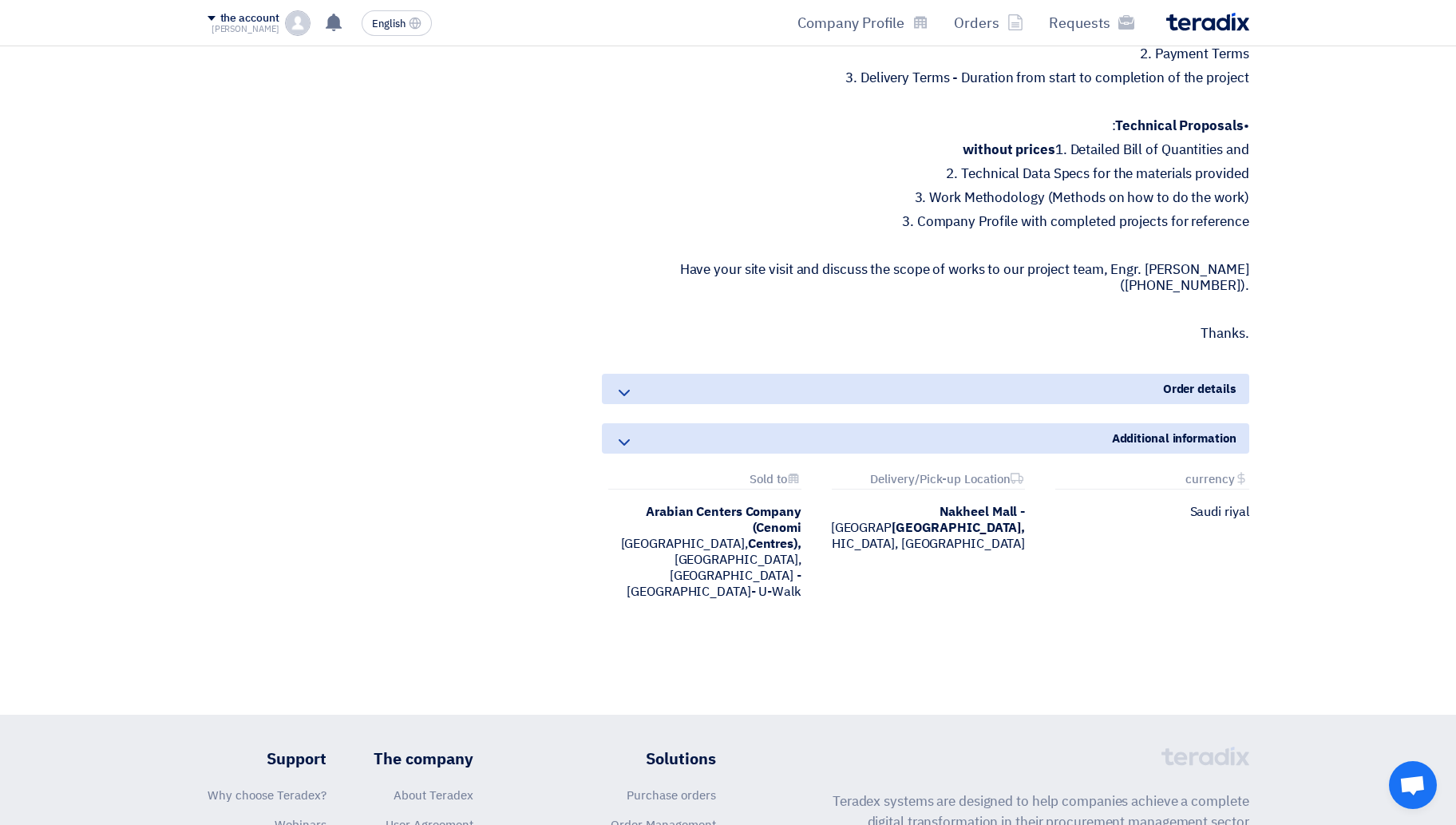
click at [621, 403] on icon at bounding box center [624, 393] width 20 height 20
click at [1089, 398] on font "Order details" at bounding box center [1200, 388] width 74 height 18
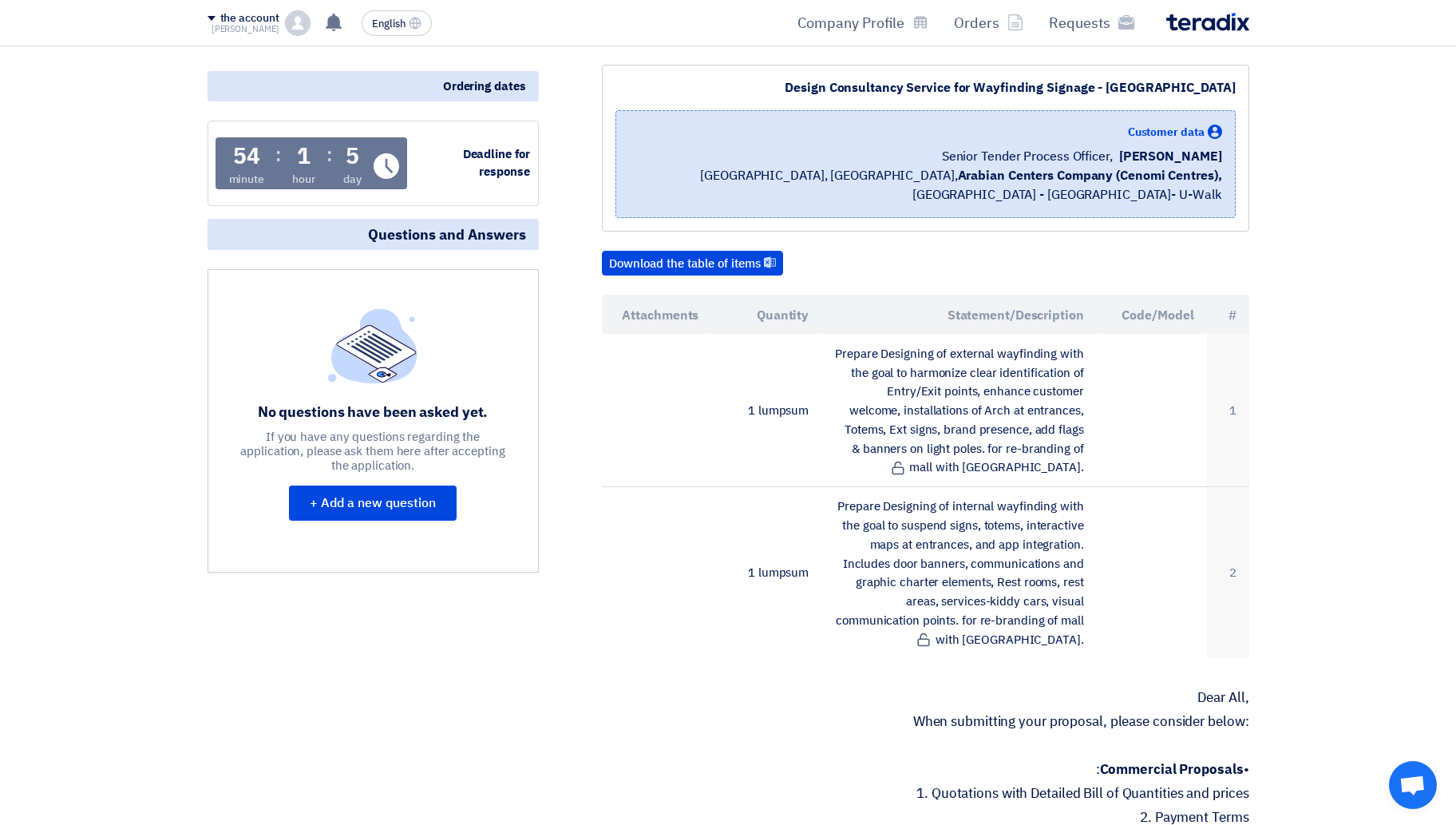
scroll to position [204, 0]
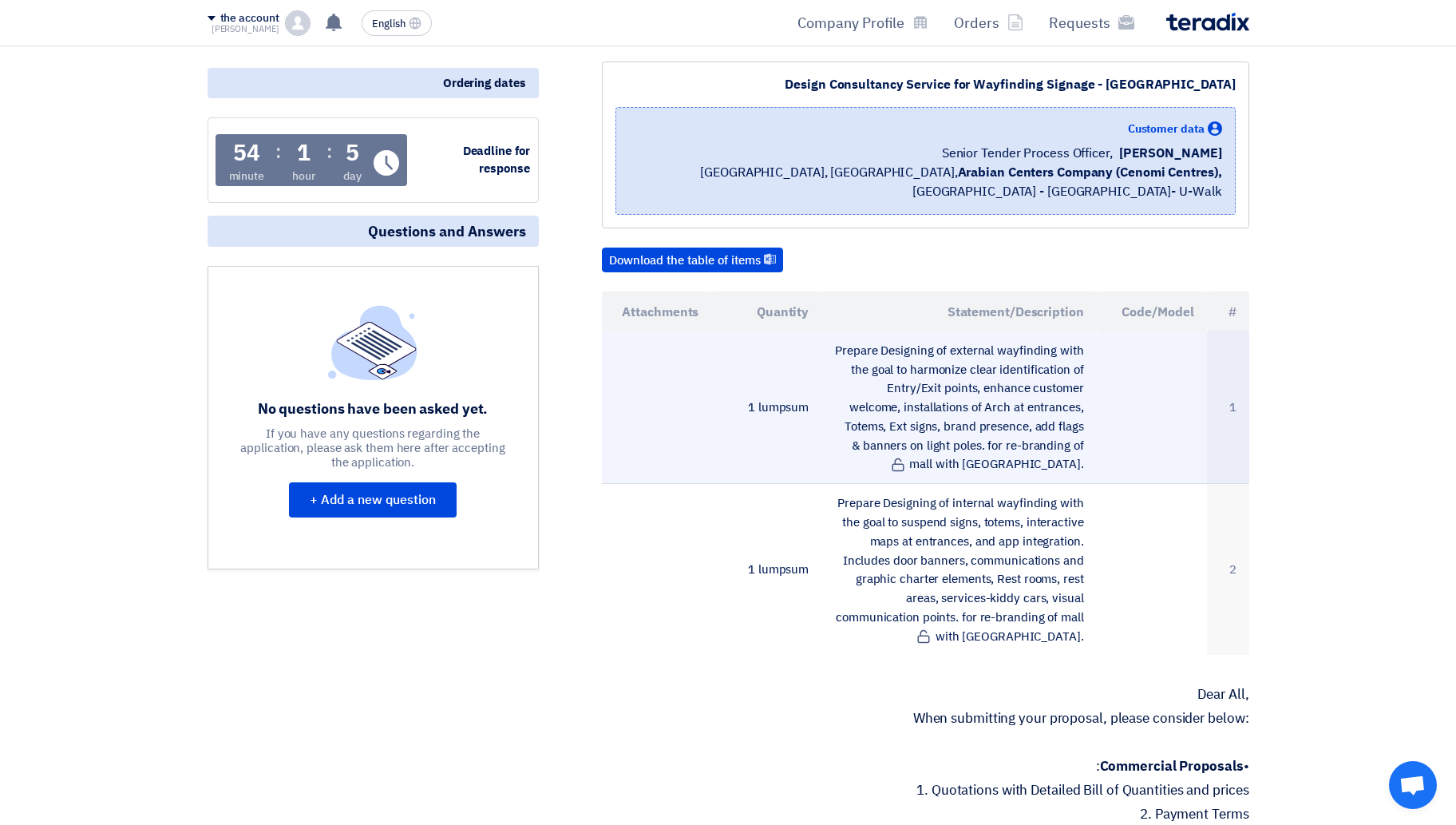
drag, startPoint x: 1111, startPoint y: 481, endPoint x: 1096, endPoint y: 498, distance: 22.7
click at [1089, 483] on tr "1 Prepare Designing of external wayfinding with the goal to harmonize clear ide…" at bounding box center [926, 407] width 648 height 153
copy tr "Prepare Designing of external wayfinding with the goal to harmonize clear ident…"
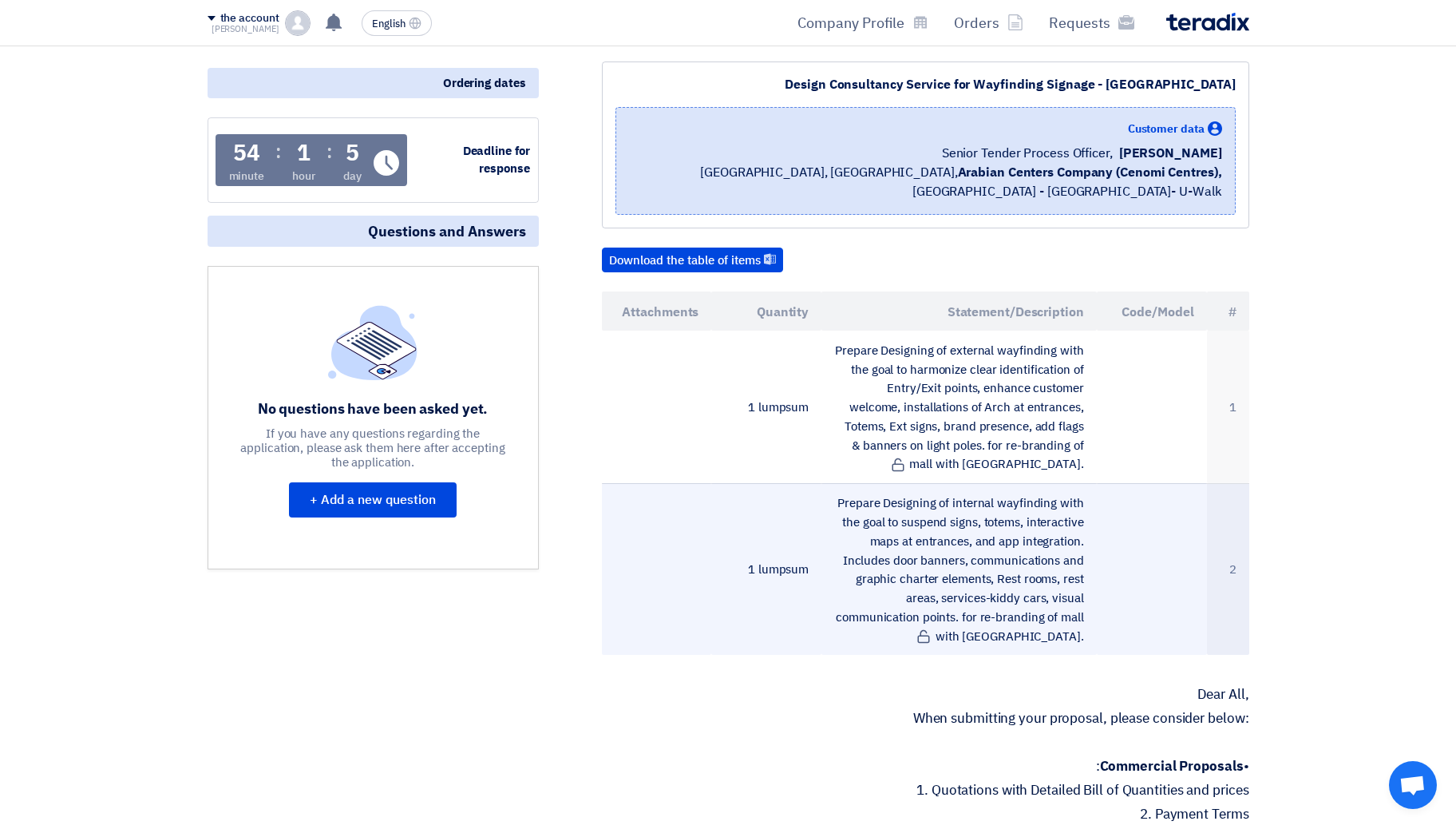
drag, startPoint x: 1101, startPoint y: 655, endPoint x: 1078, endPoint y: 666, distance: 25.5
click at [1078, 511] on tr "2 Prepare Designing of internal wayfinding with the goal to suspend signs, tote…" at bounding box center [926, 569] width 648 height 171
copy tr "Prepare Designing of internal wayfinding with the goal to suspend signs, totems…"
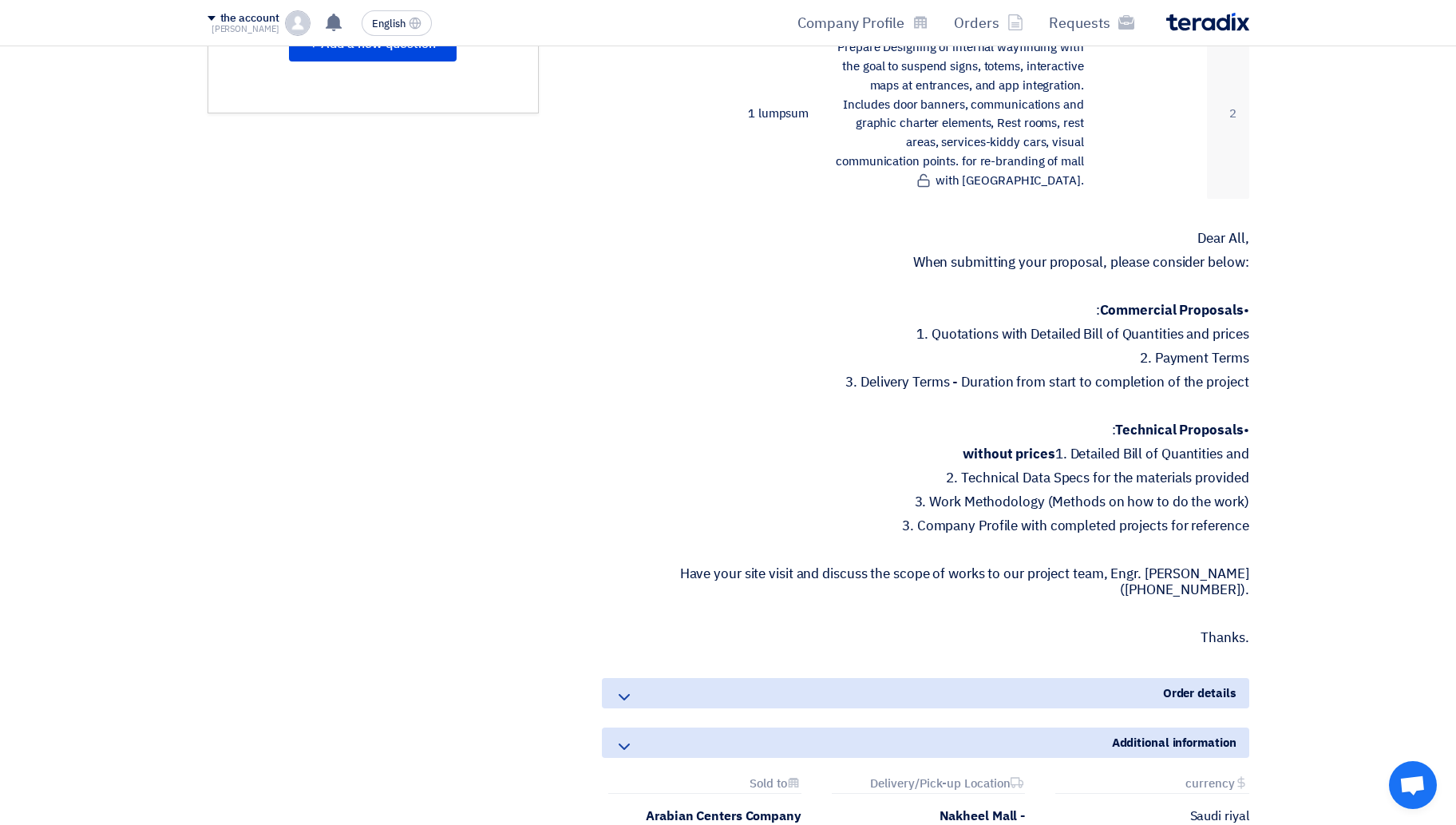
scroll to position [666, 0]
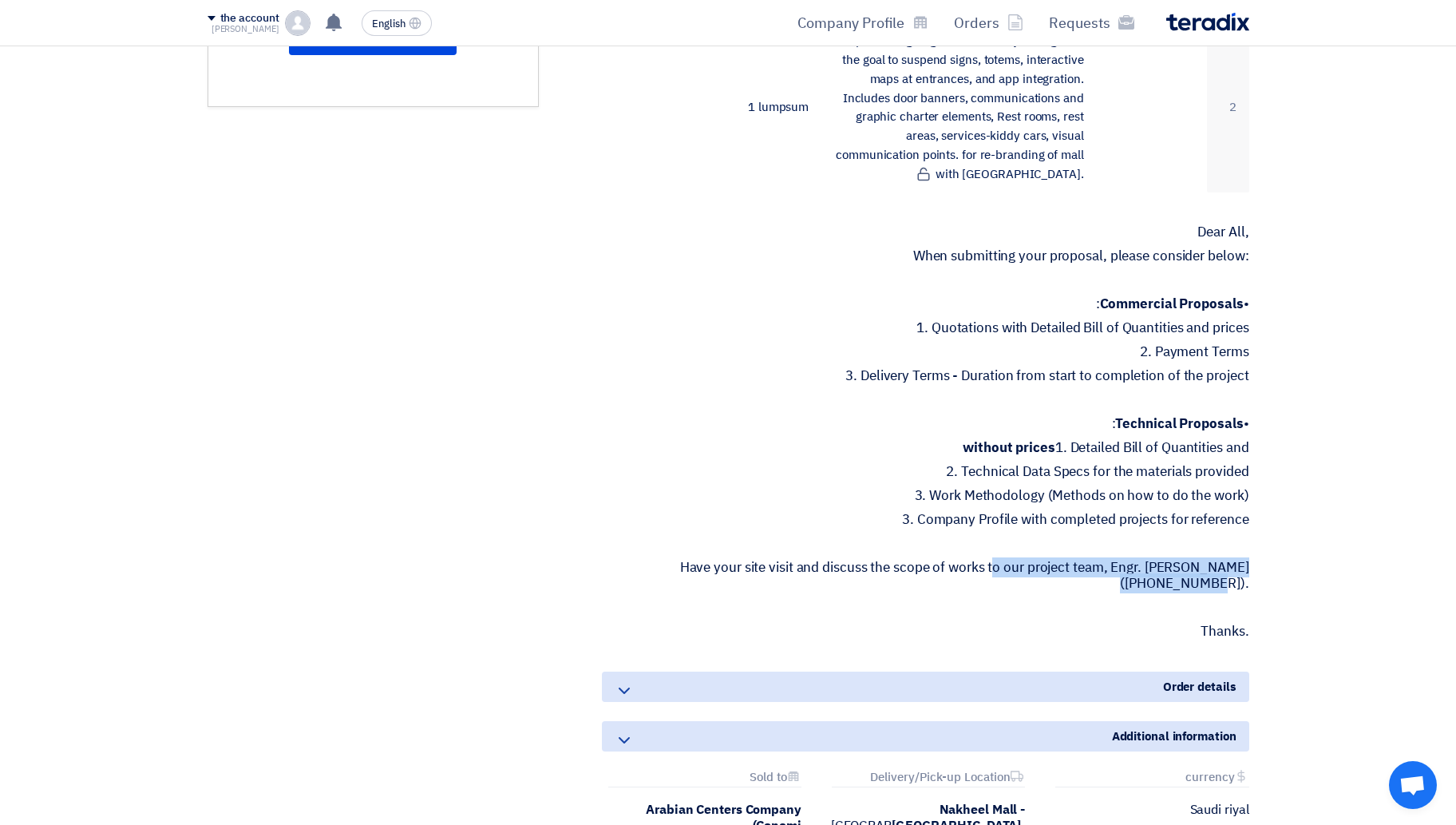
drag, startPoint x: 1249, startPoint y: 599, endPoint x: 926, endPoint y: 581, distance: 323.5
click at [926, 511] on font "Have your site visit and discuss the scope of works to our project team, Engr. …" at bounding box center [964, 575] width 569 height 36
